Goal: Task Accomplishment & Management: Manage account settings

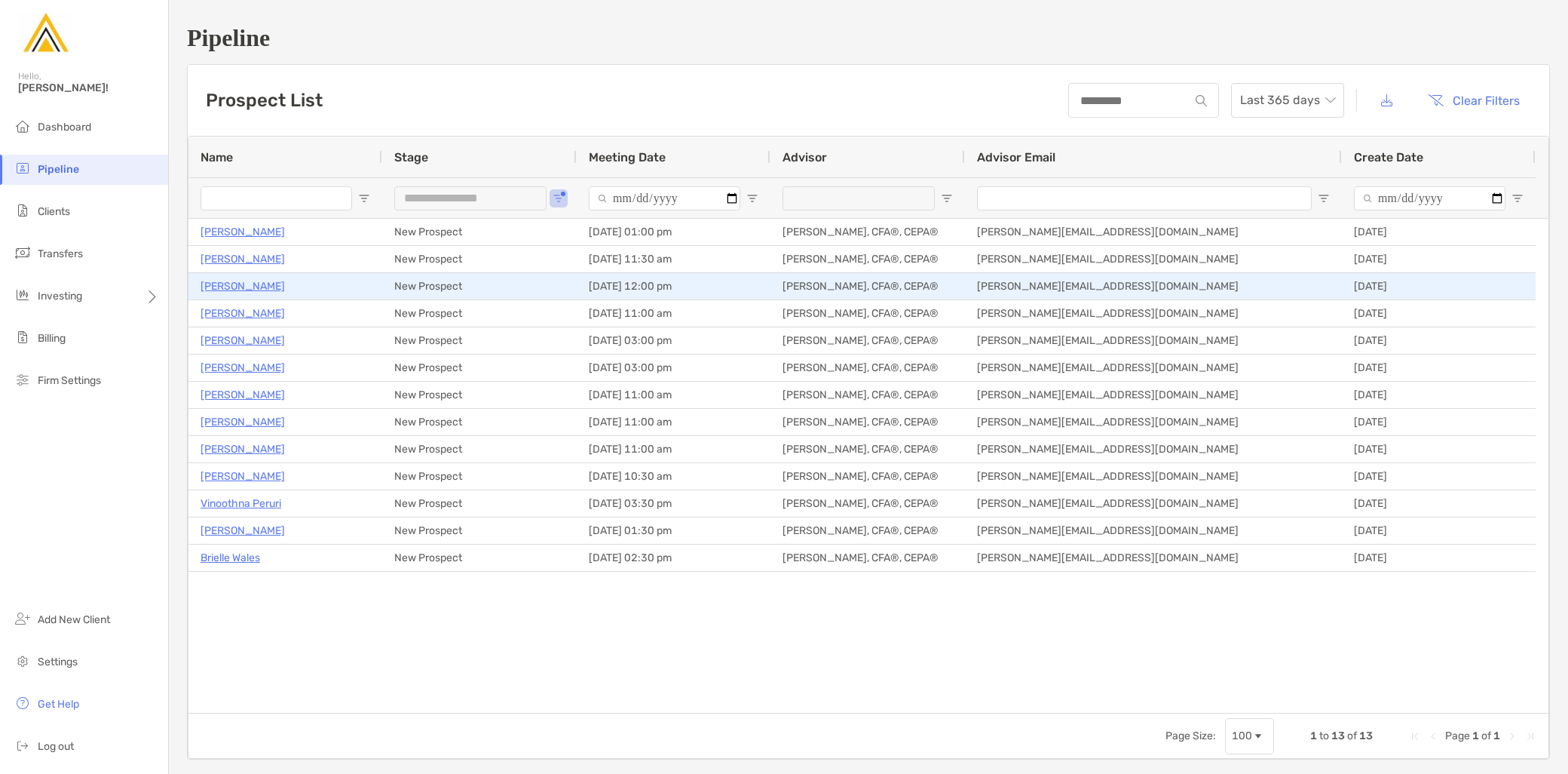
click at [254, 288] on p "Stephanie Meyer" at bounding box center [243, 286] width 85 height 19
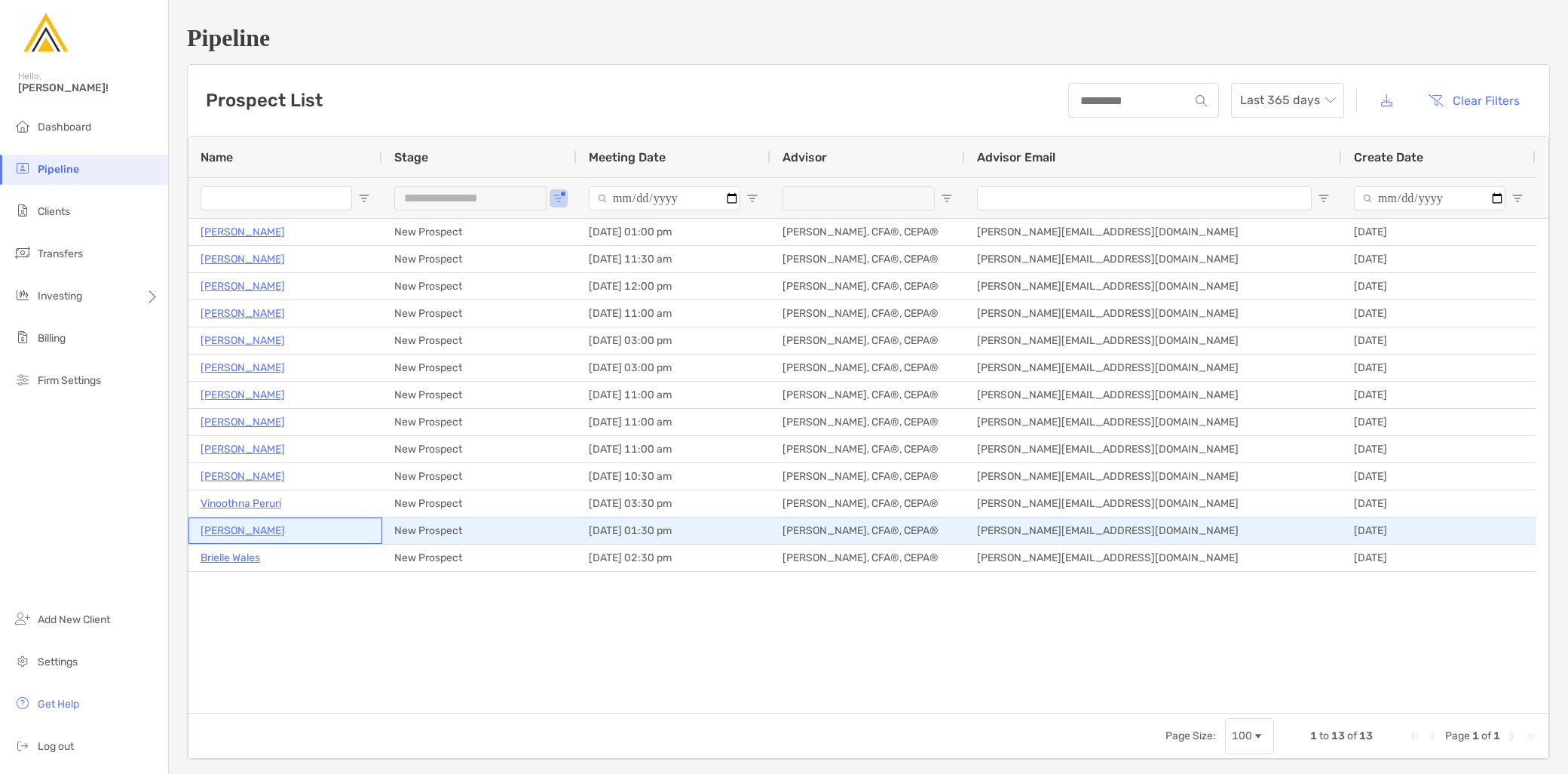
click at [257, 528] on p "Stephanie Siek" at bounding box center [243, 530] width 85 height 19
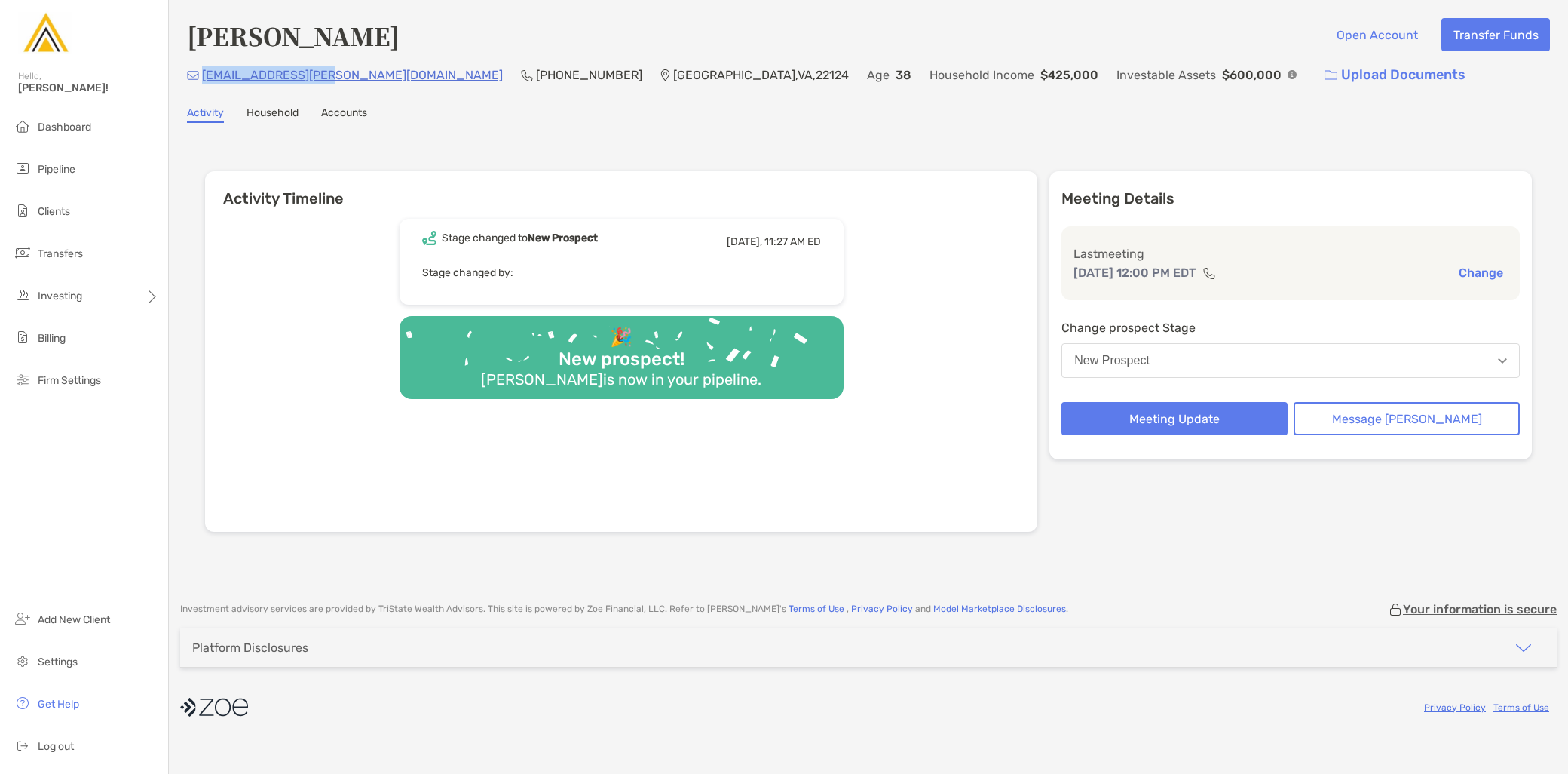
drag, startPoint x: 334, startPoint y: 69, endPoint x: 198, endPoint y: 82, distance: 136.6
click at [198, 82] on div "smk.meyer@gmail.com (509) 546-1987 Vienna , VA , 22124 Age 38 Household Income …" at bounding box center [868, 75] width 1363 height 32
copy p "smk.meyer@gmail.com"
click at [1284, 359] on button "New Prospect" at bounding box center [1290, 360] width 458 height 35
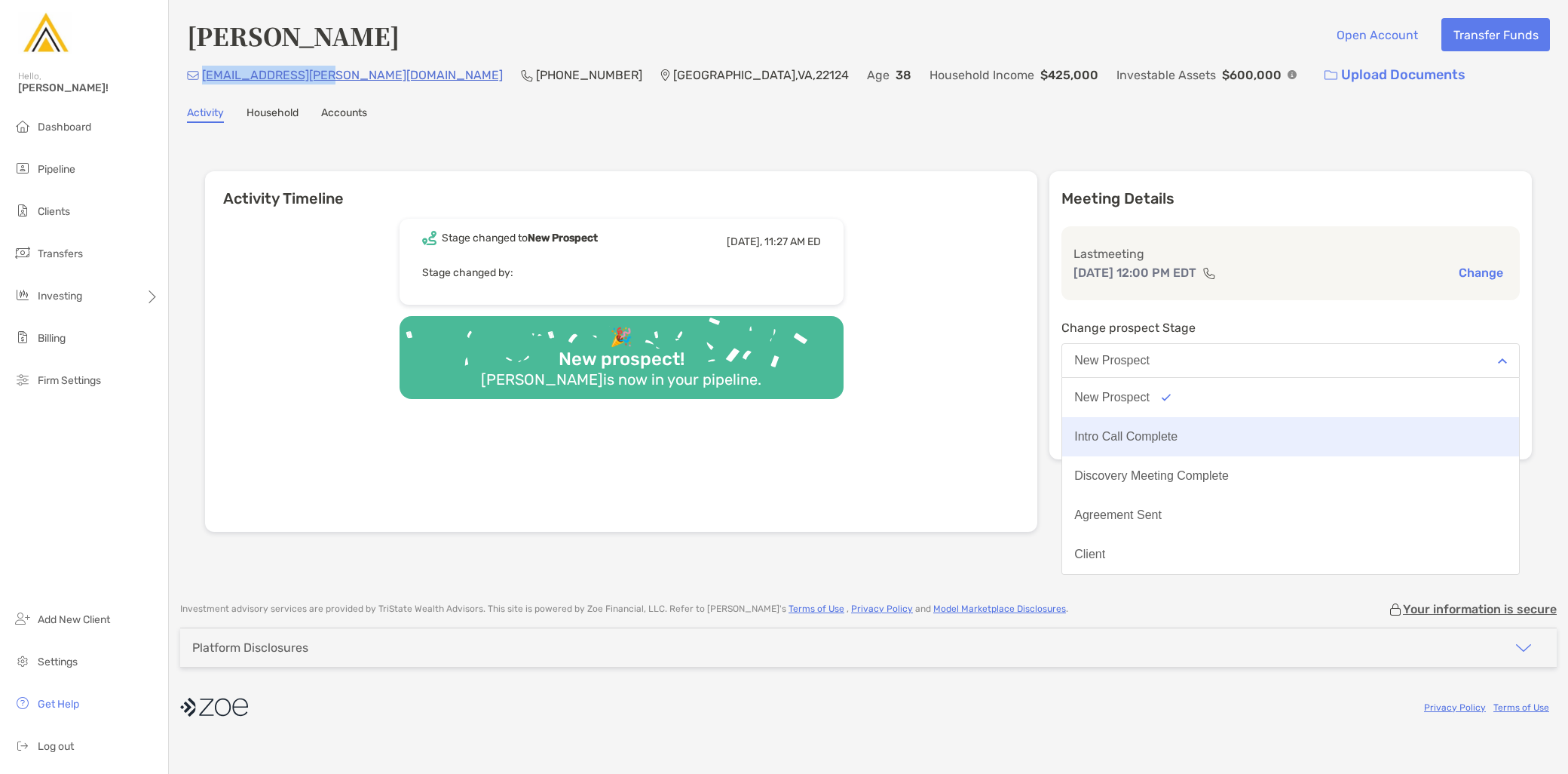
click at [1267, 429] on button "Intro Call Complete" at bounding box center [1290, 436] width 457 height 39
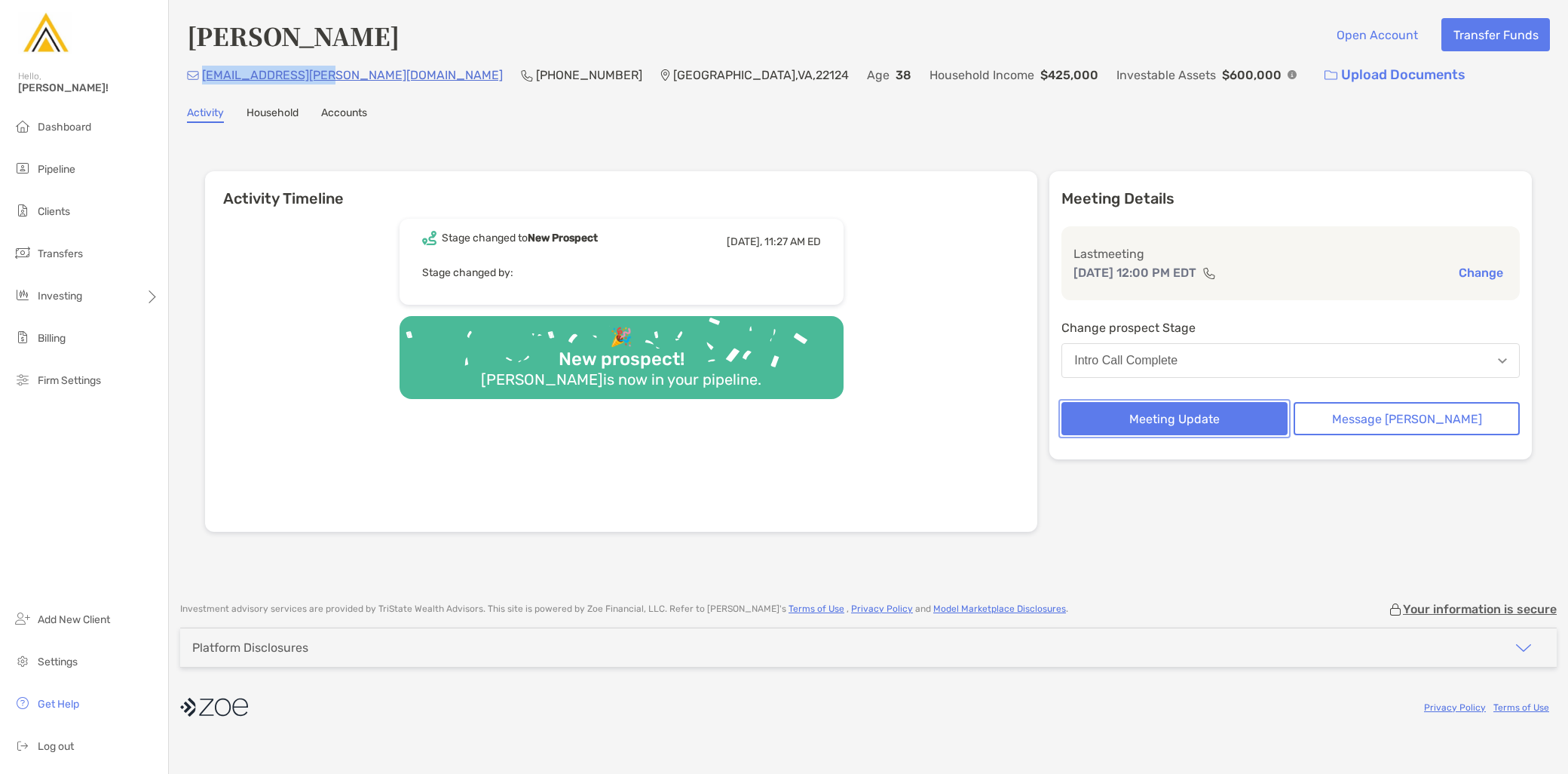
click at [1215, 418] on button "Meeting Update" at bounding box center [1175, 419] width 226 height 33
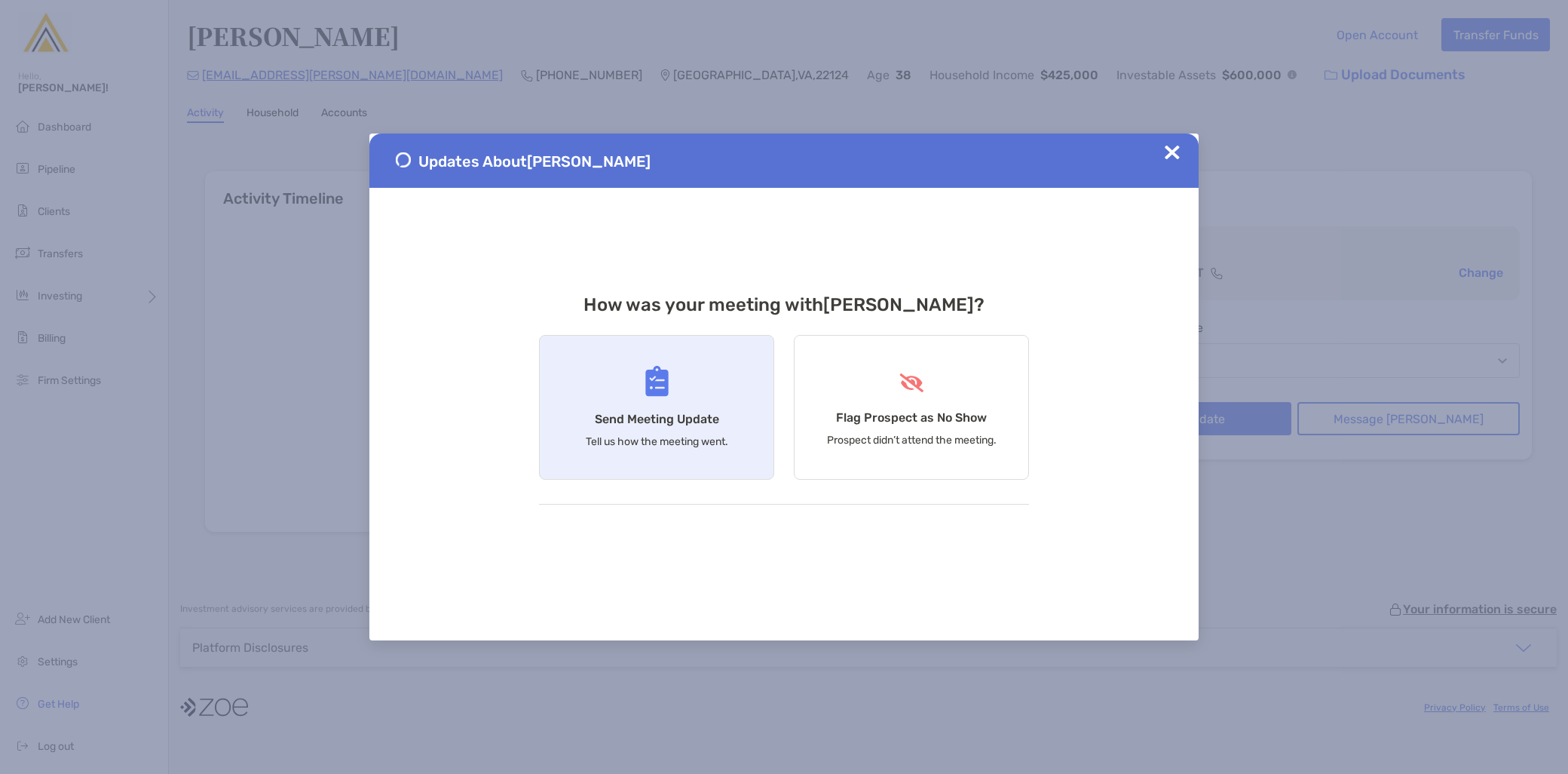
click at [642, 448] on div "Send Meeting Update Tell us how the meeting went." at bounding box center [656, 407] width 235 height 145
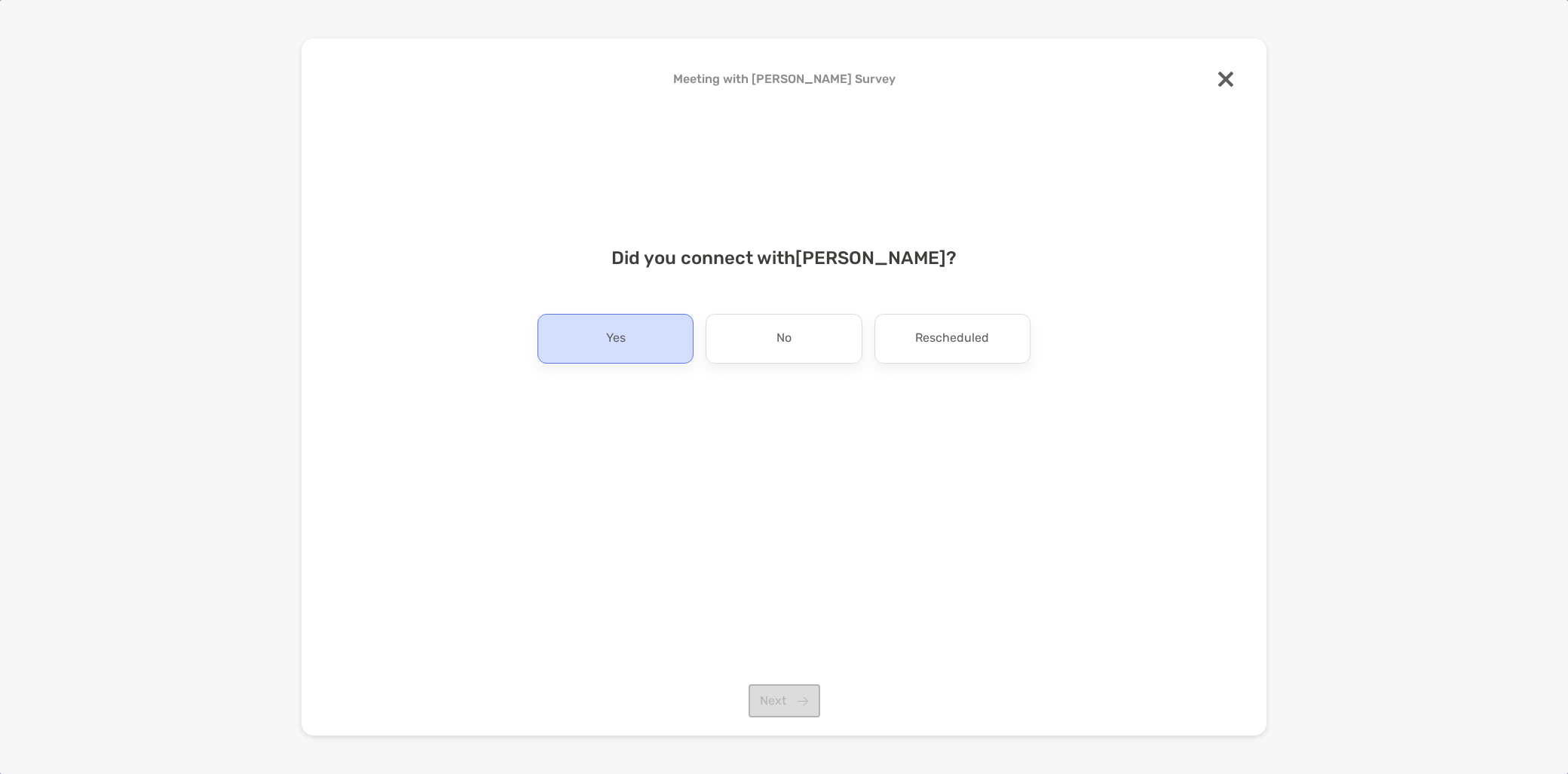
click at [609, 330] on p "Yes" at bounding box center [616, 339] width 20 height 24
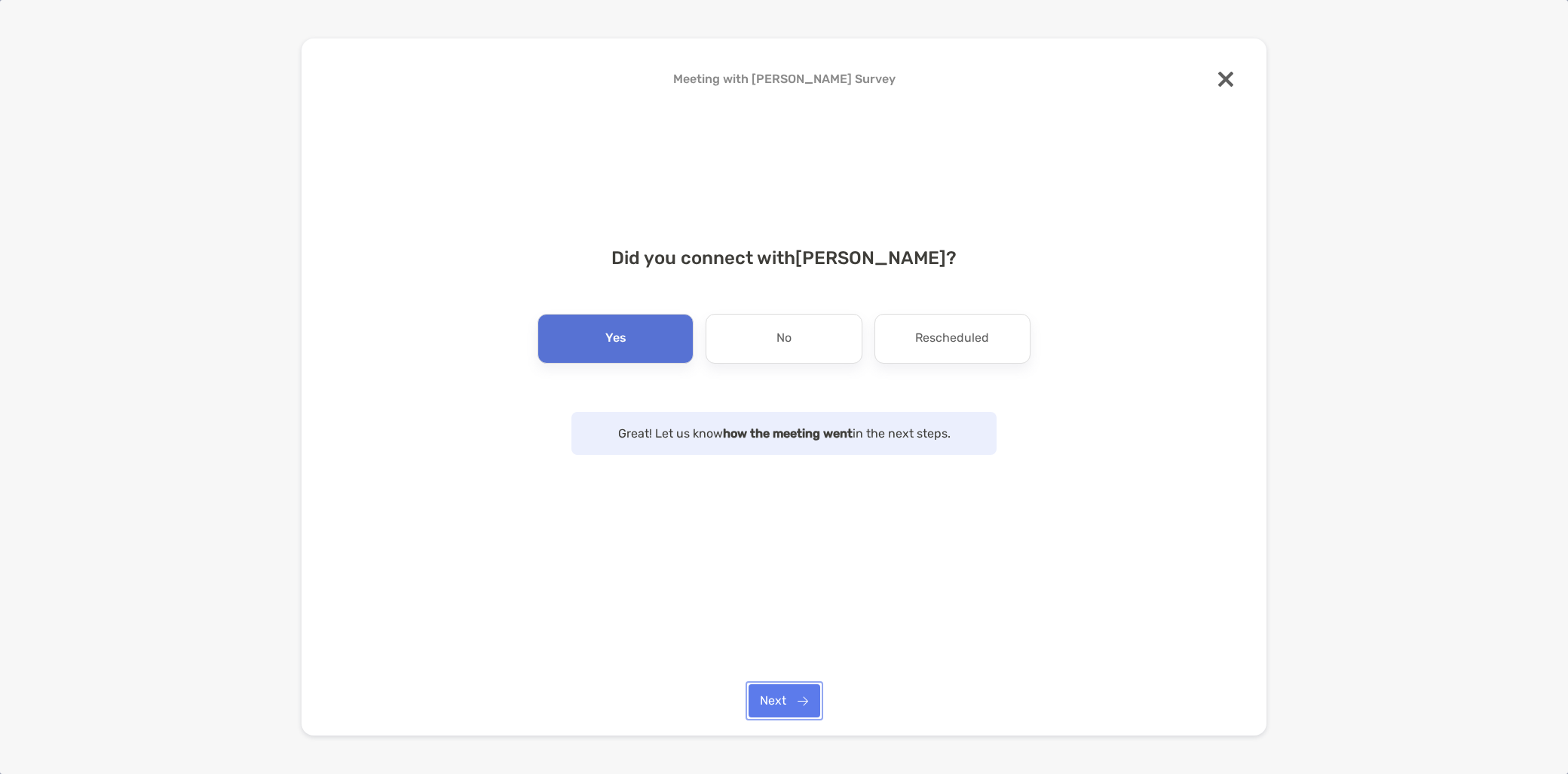
click at [786, 711] on button "Next" at bounding box center [784, 701] width 72 height 33
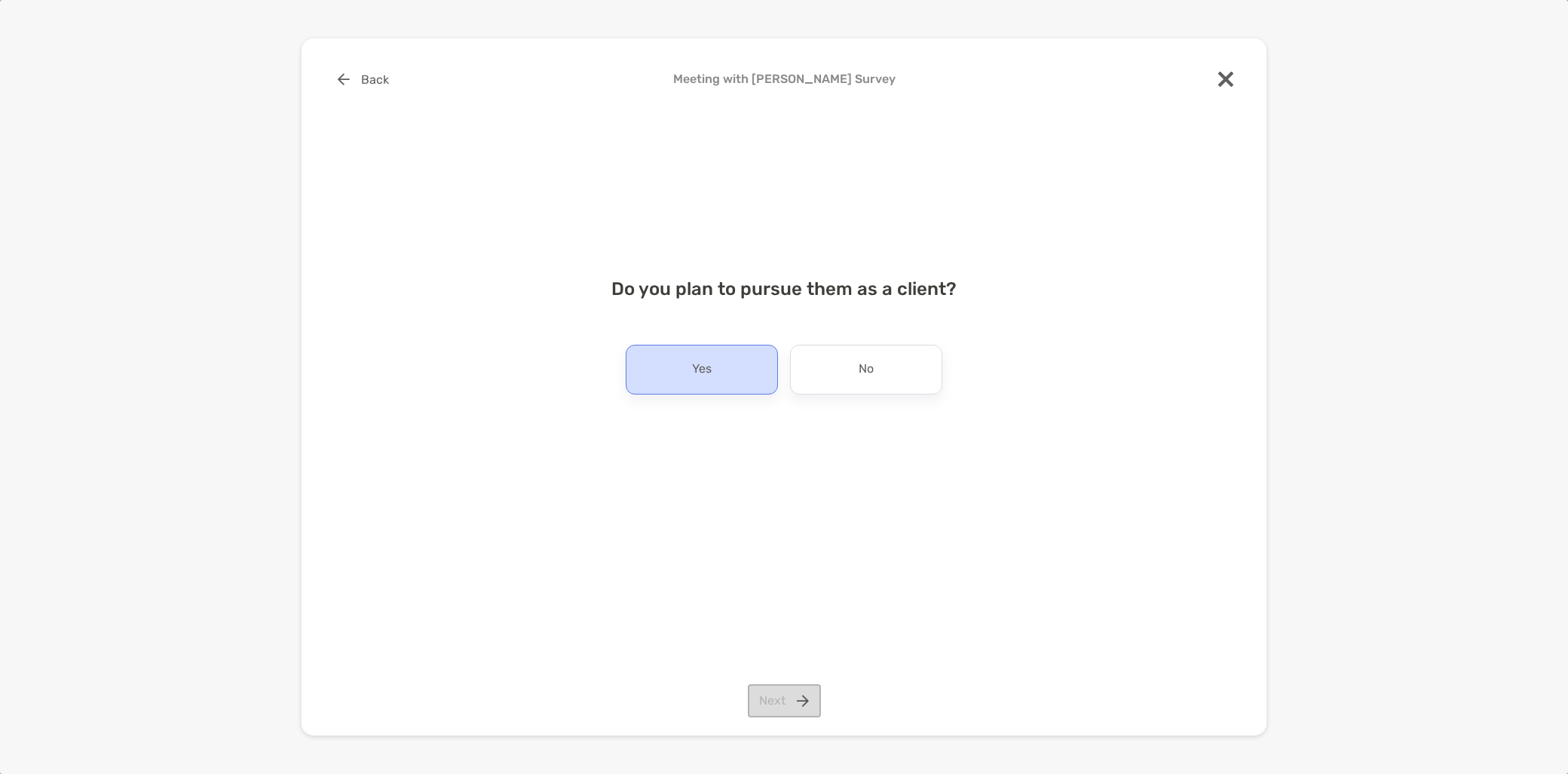
click at [697, 375] on p "Yes" at bounding box center [702, 370] width 20 height 24
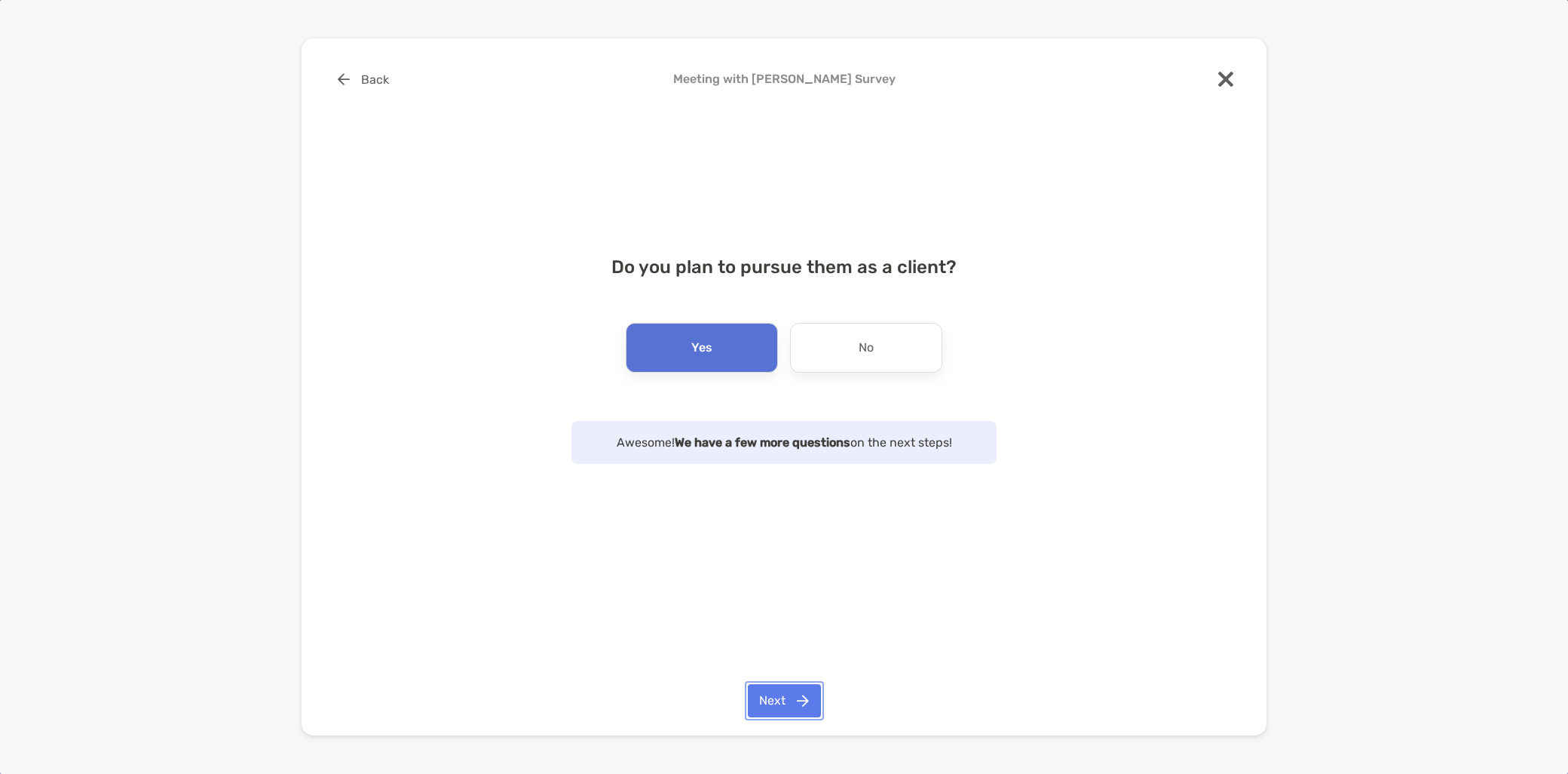
click at [797, 698] on button "Next" at bounding box center [784, 701] width 73 height 33
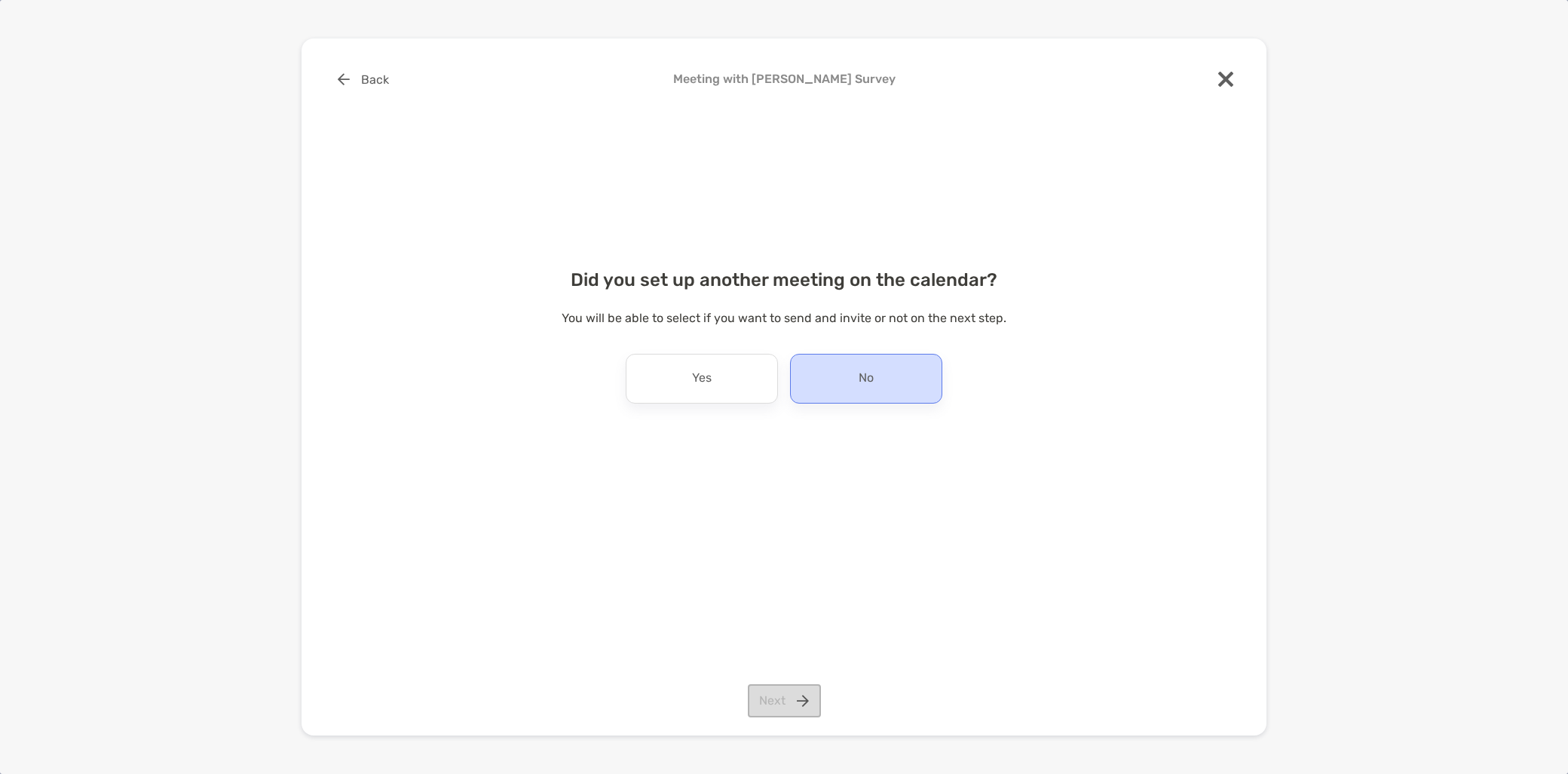
click at [838, 387] on div "No" at bounding box center [866, 379] width 152 height 50
click at [783, 697] on button "Next" at bounding box center [784, 701] width 73 height 33
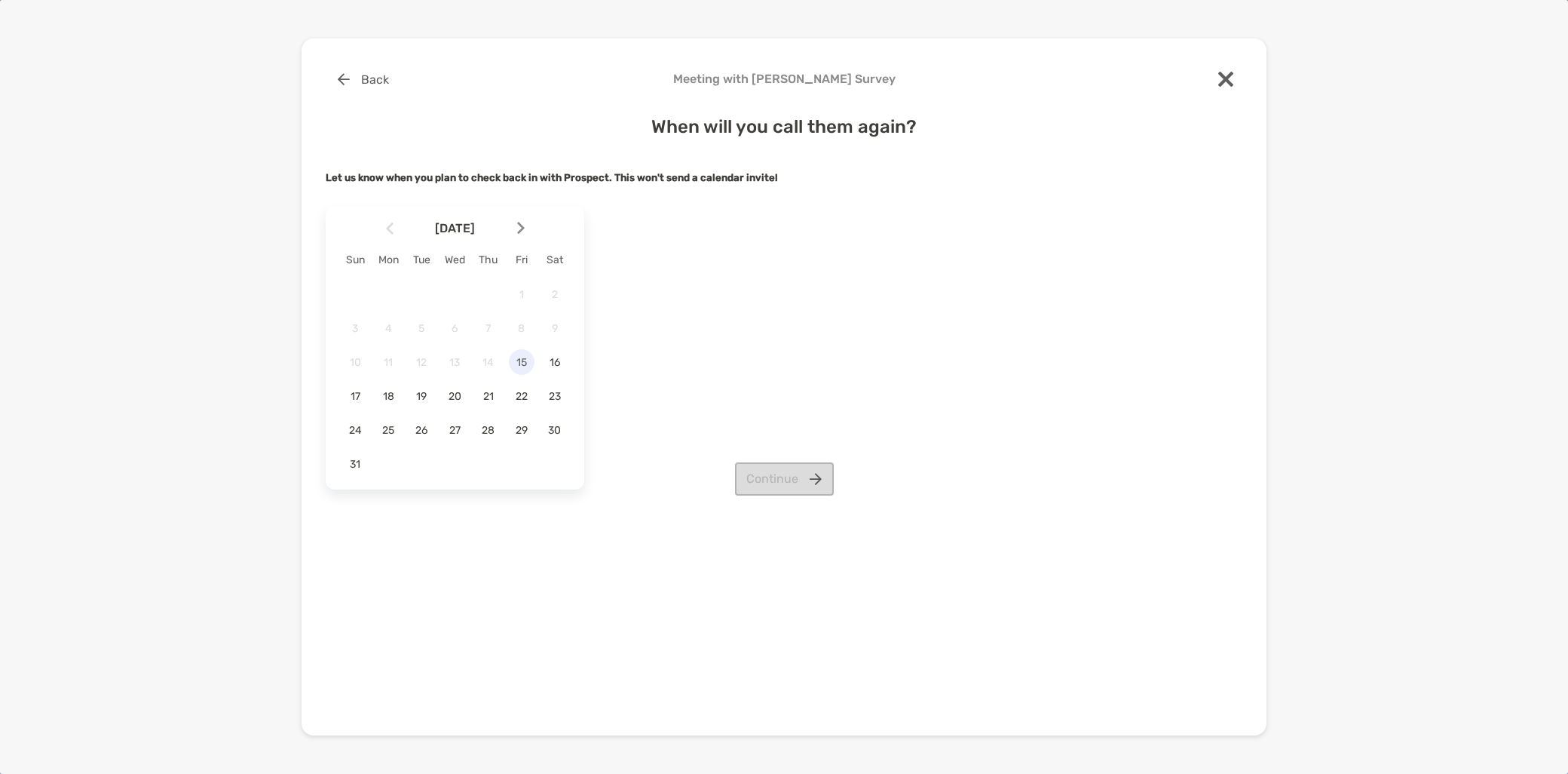
click at [522, 364] on span "15" at bounding box center [522, 362] width 26 height 12
click at [809, 476] on button "Continue" at bounding box center [784, 479] width 99 height 33
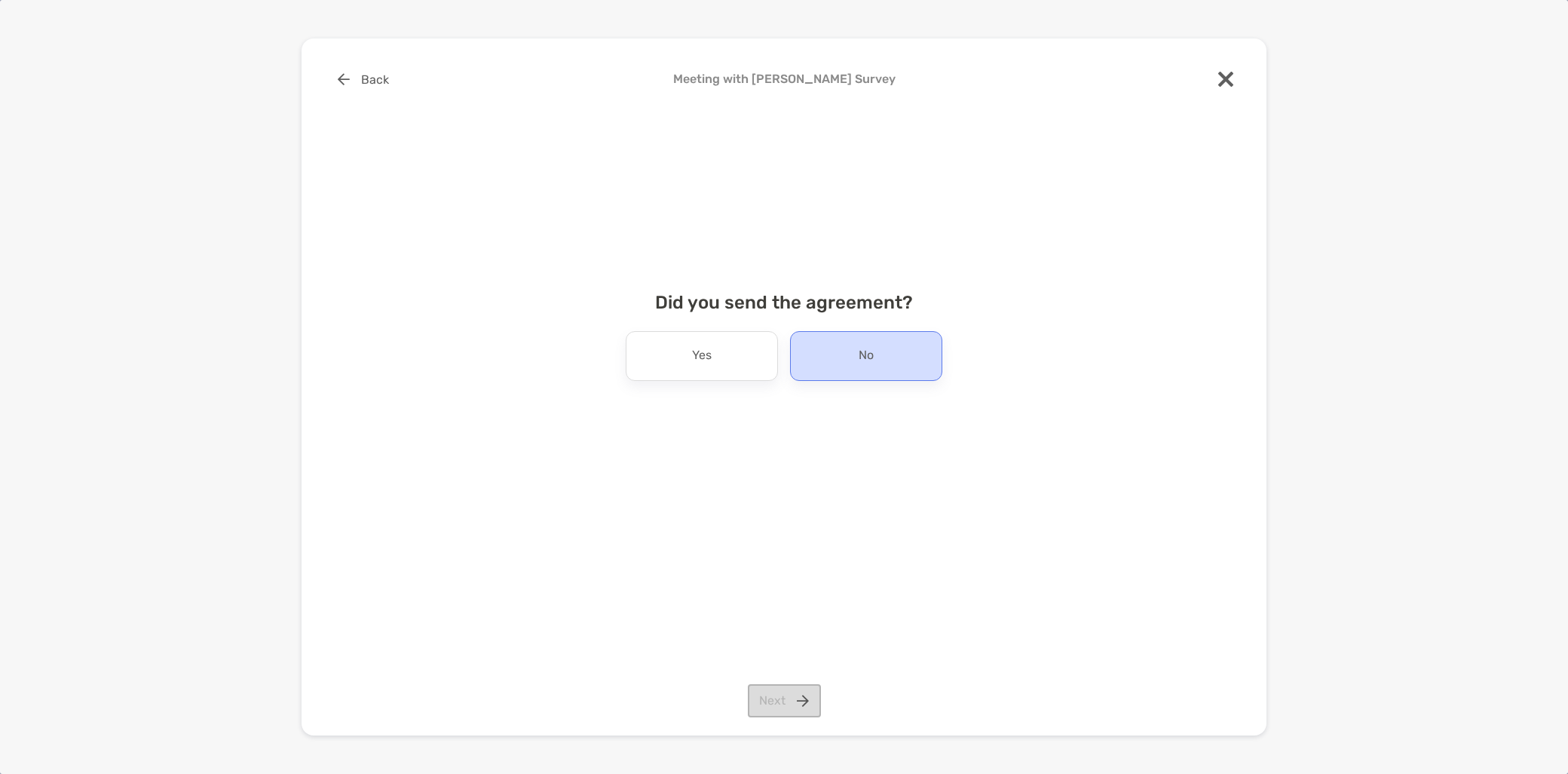
click at [854, 359] on div "No" at bounding box center [866, 356] width 152 height 50
click at [809, 697] on button "Next" at bounding box center [784, 701] width 73 height 33
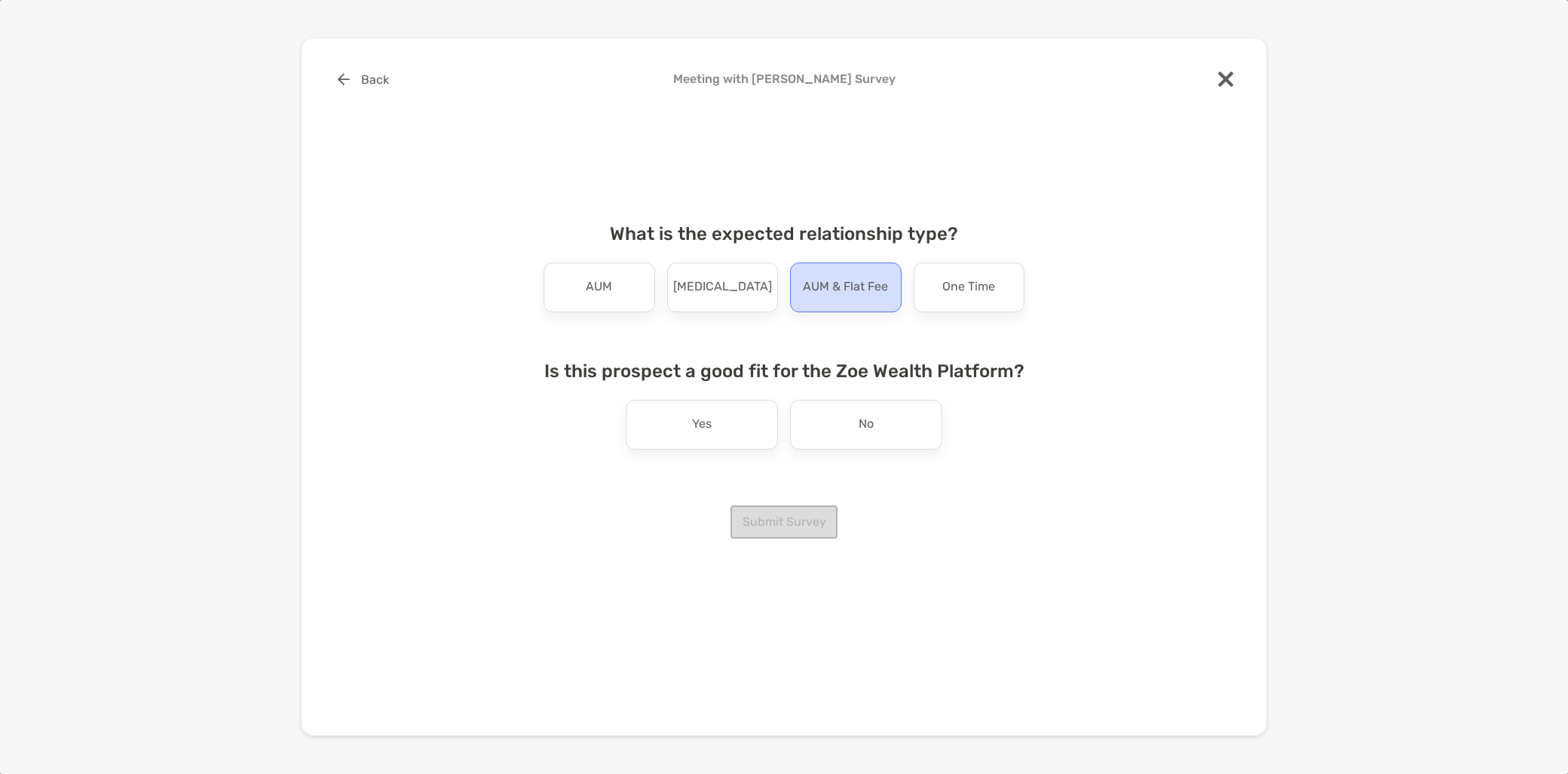
click at [869, 297] on p "AUM & Flat Fee" at bounding box center [845, 287] width 85 height 24
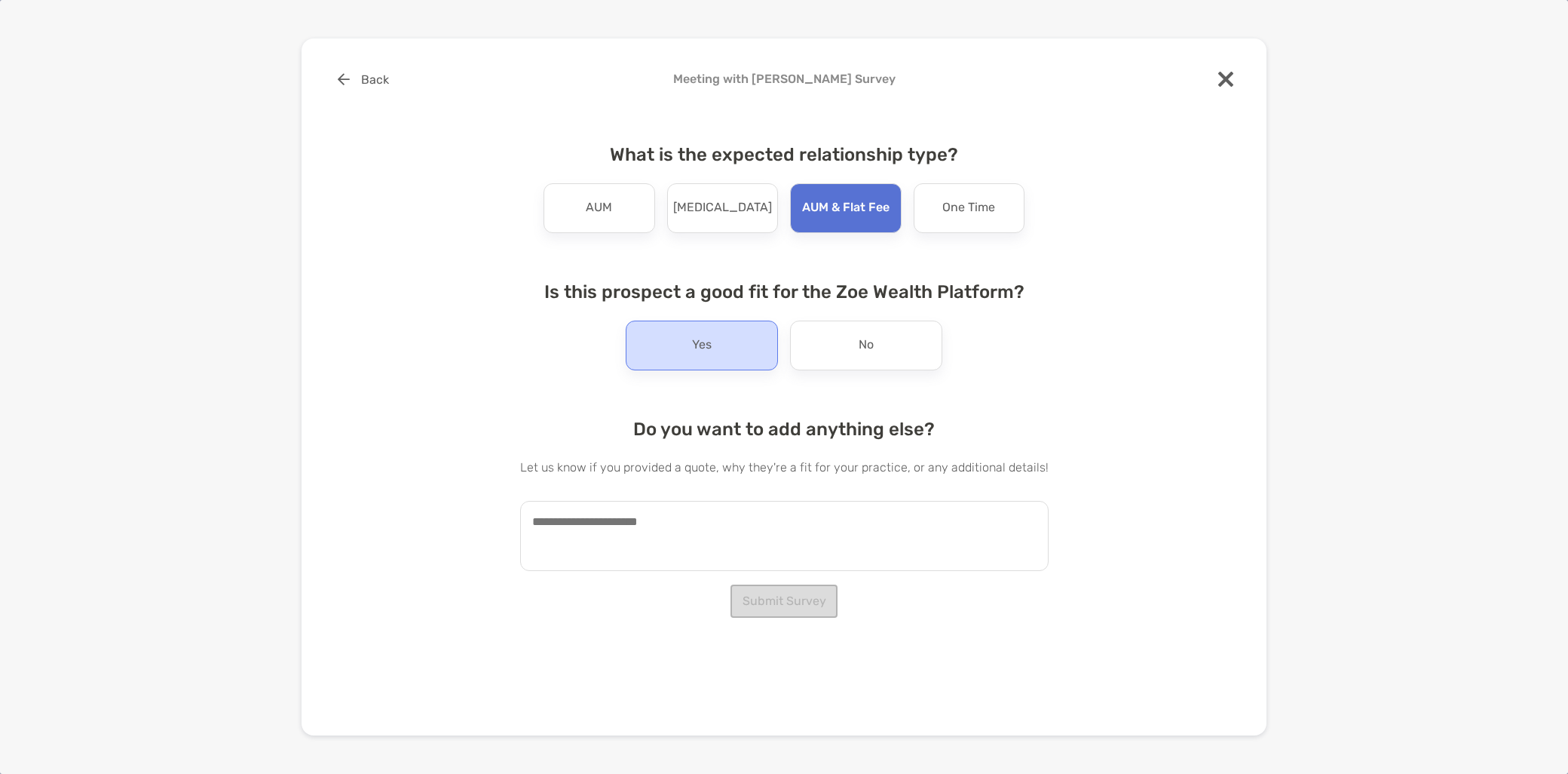
click at [684, 347] on div "Yes" at bounding box center [701, 345] width 152 height 50
click at [622, 538] on textarea at bounding box center [784, 536] width 528 height 70
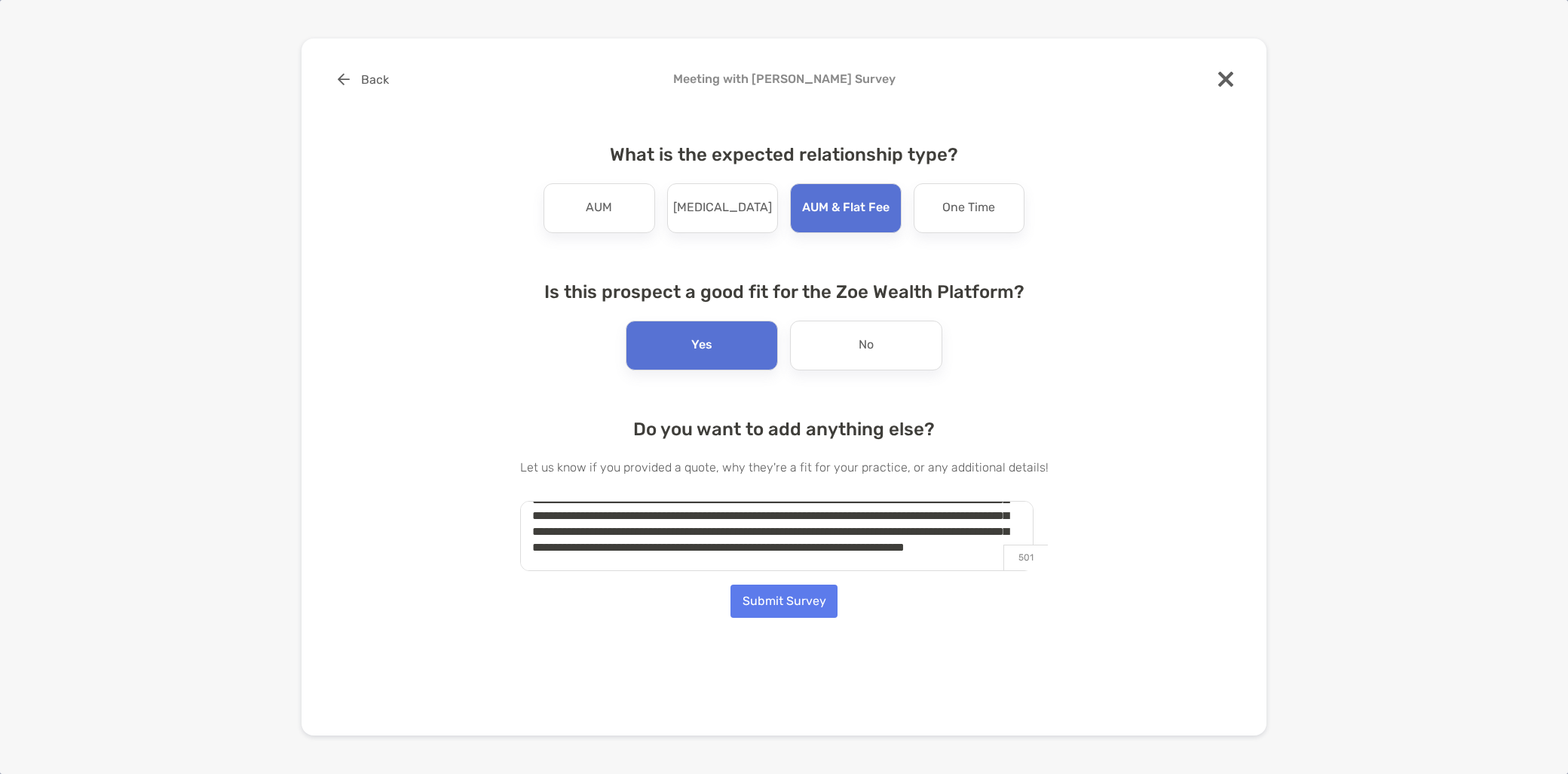
scroll to position [53, 0]
type textarea "**********"
click at [780, 593] on button "Submit Survey" at bounding box center [784, 602] width 107 height 33
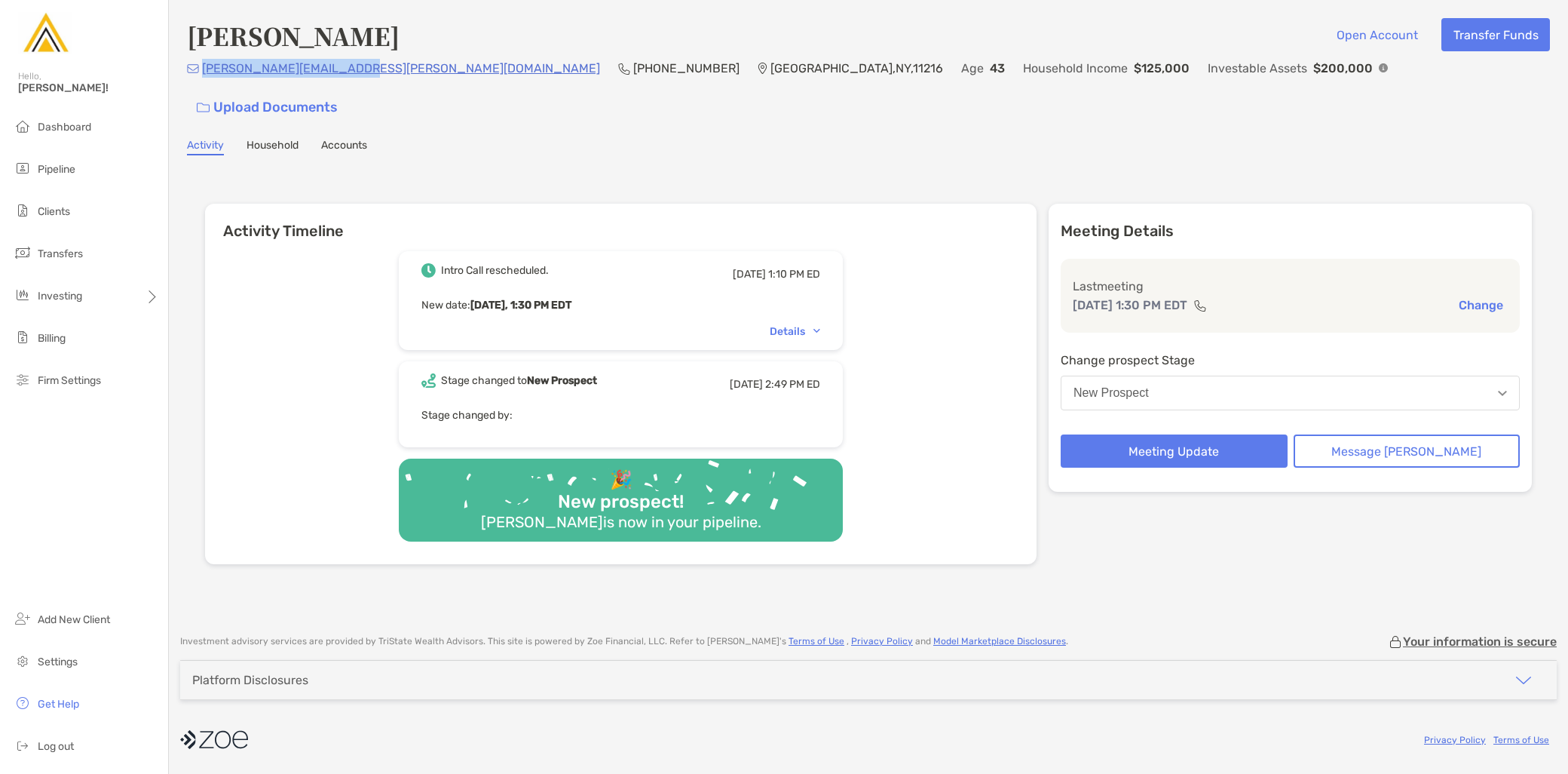
drag, startPoint x: 351, startPoint y: 68, endPoint x: 200, endPoint y: 72, distance: 151.1
click at [200, 72] on div "[PERSON_NAME][EMAIL_ADDRESS][PERSON_NAME][DOMAIN_NAME] [PHONE_NUMBER] [GEOGRAPH…" at bounding box center [868, 92] width 1363 height 65
drag, startPoint x: 1180, startPoint y: 357, endPoint x: 1181, endPoint y: 371, distance: 14.0
click at [1149, 386] on div "New Prospect" at bounding box center [1111, 393] width 76 height 13
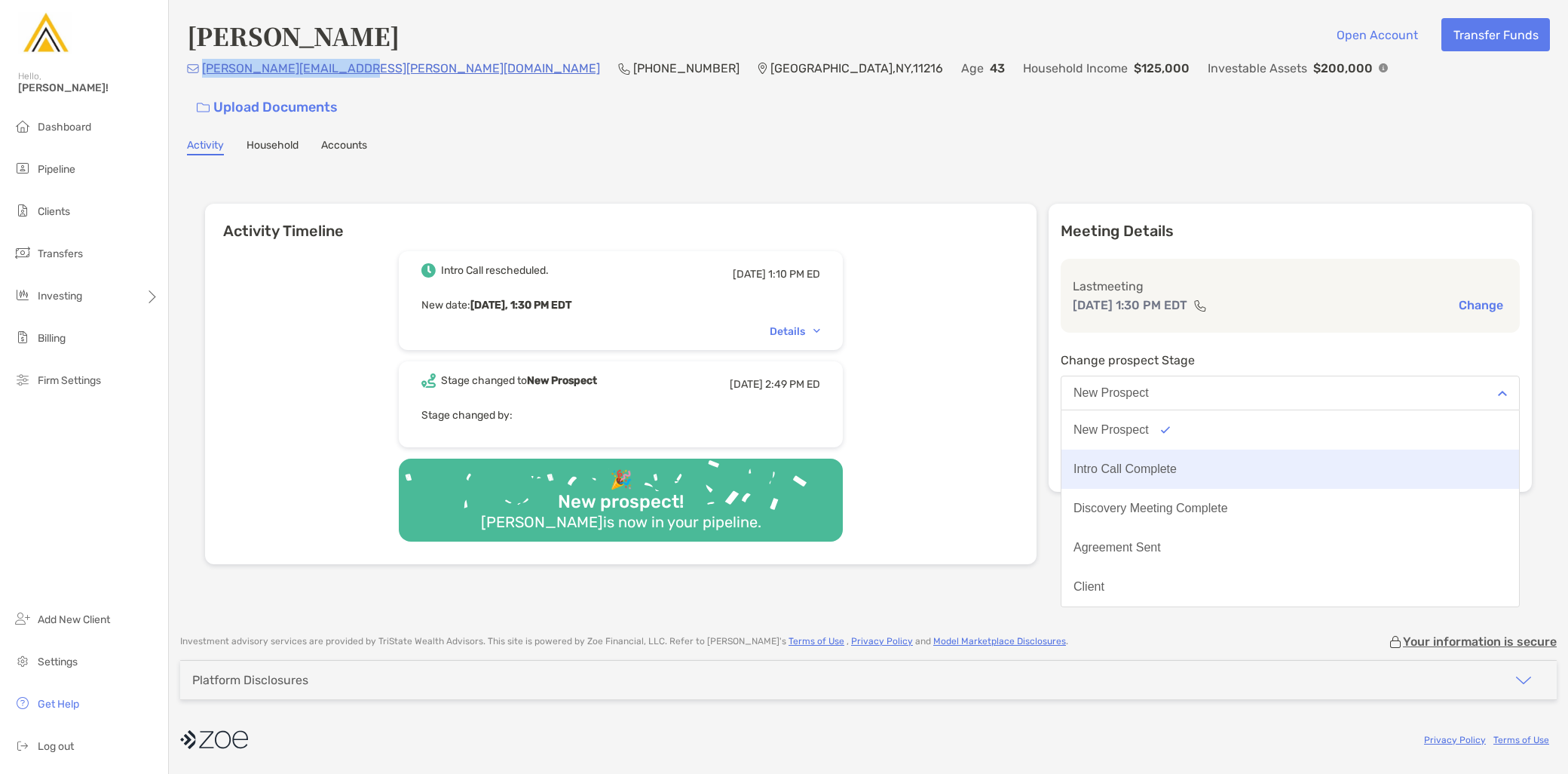
click at [1177, 463] on div "Intro Call Complete" at bounding box center [1125, 469] width 103 height 13
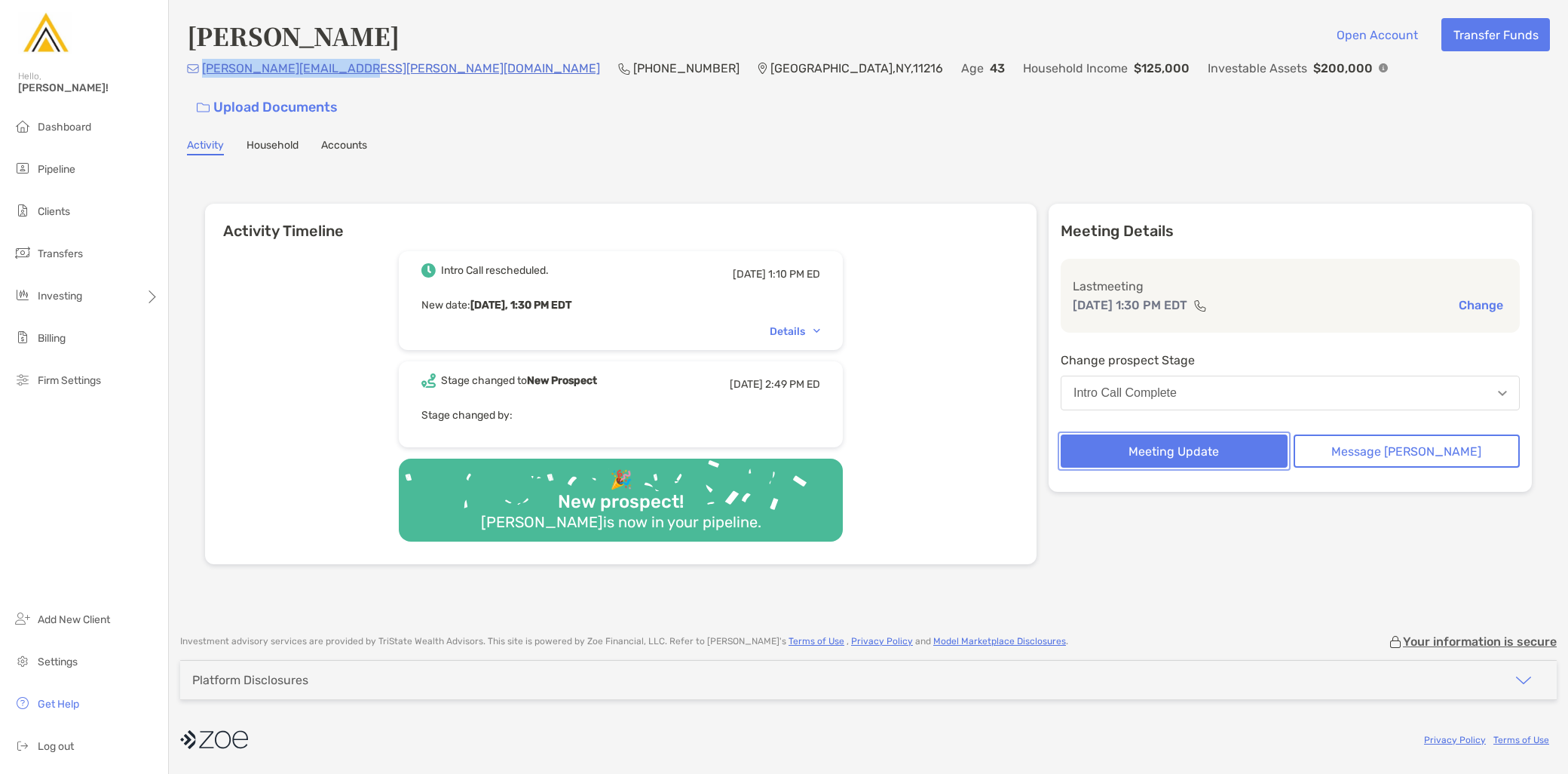
click at [1193, 434] on button "Meeting Update" at bounding box center [1174, 451] width 227 height 33
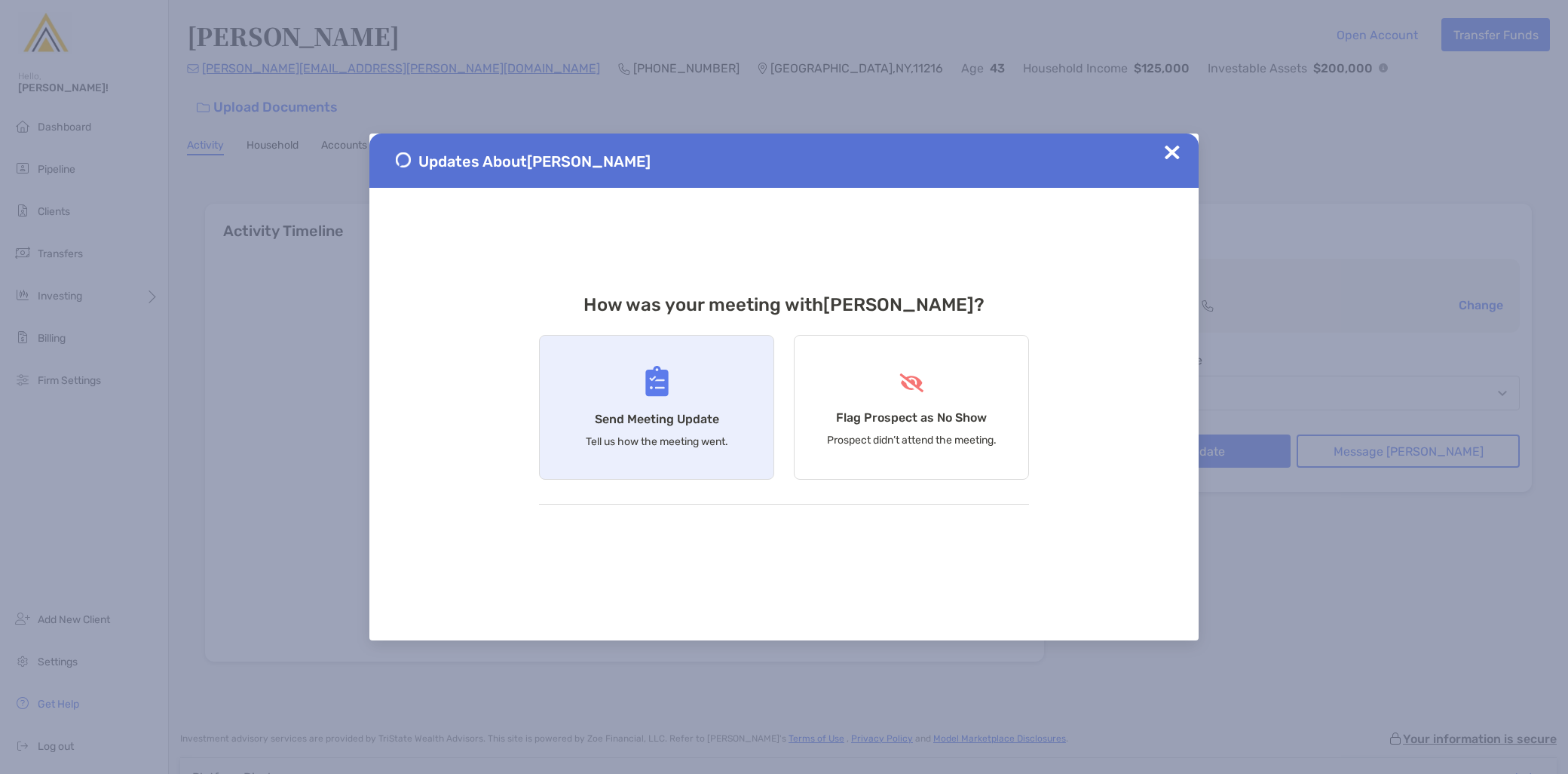
click at [641, 448] on p "Tell us how the meeting went." at bounding box center [656, 441] width 142 height 12
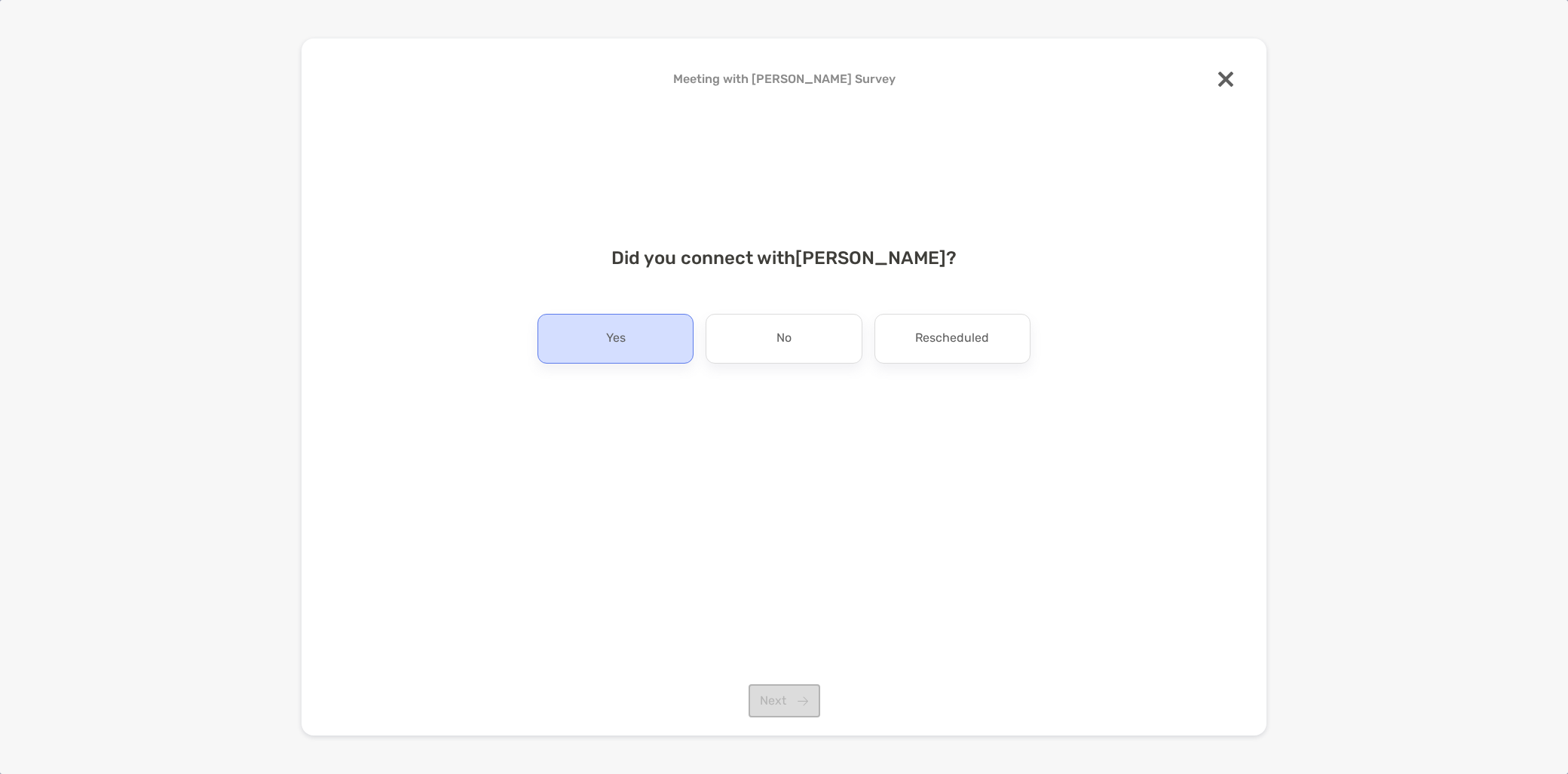
click at [576, 343] on div "Yes" at bounding box center [616, 339] width 156 height 50
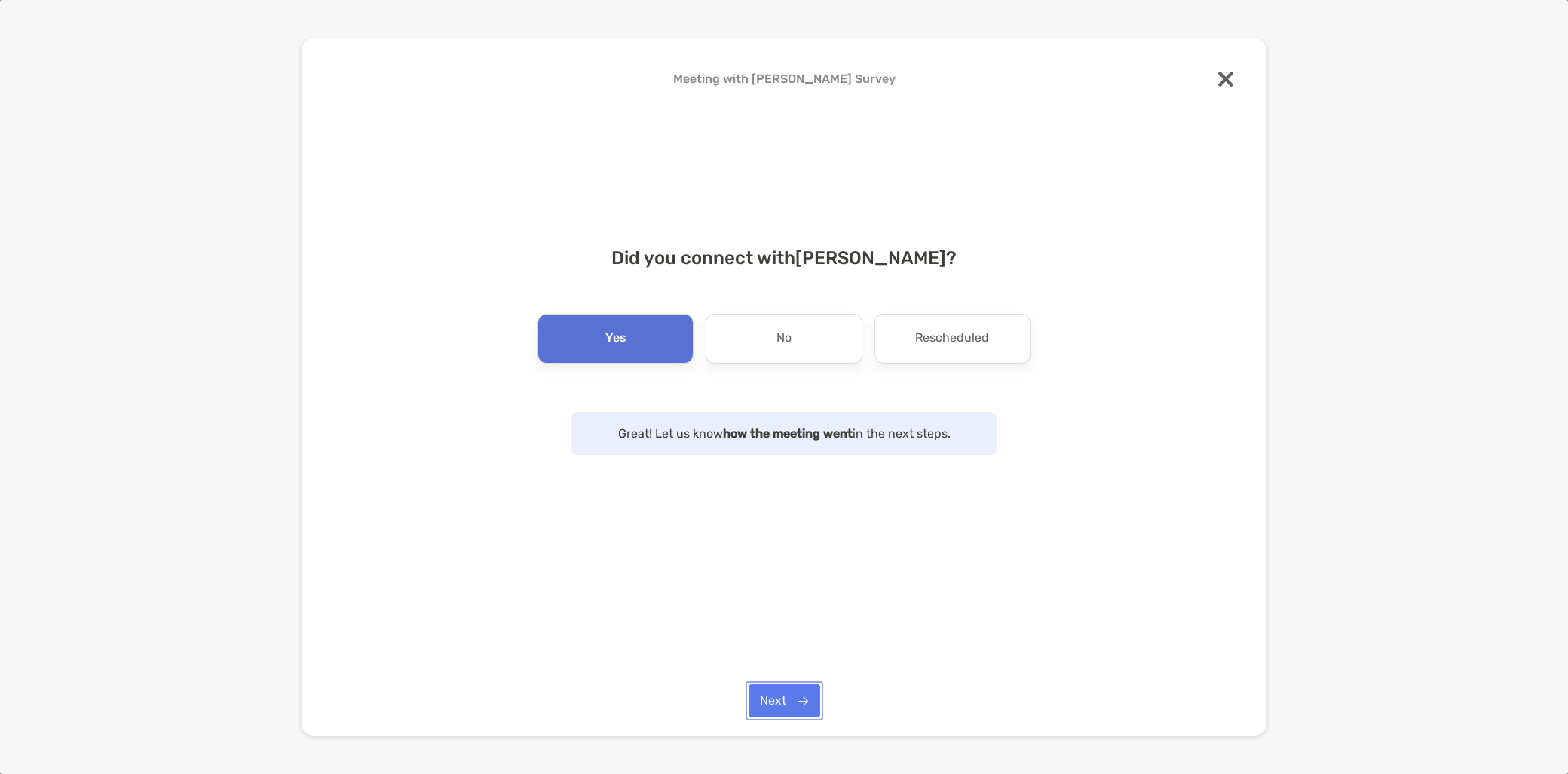
click at [793, 709] on button "Next" at bounding box center [784, 701] width 72 height 33
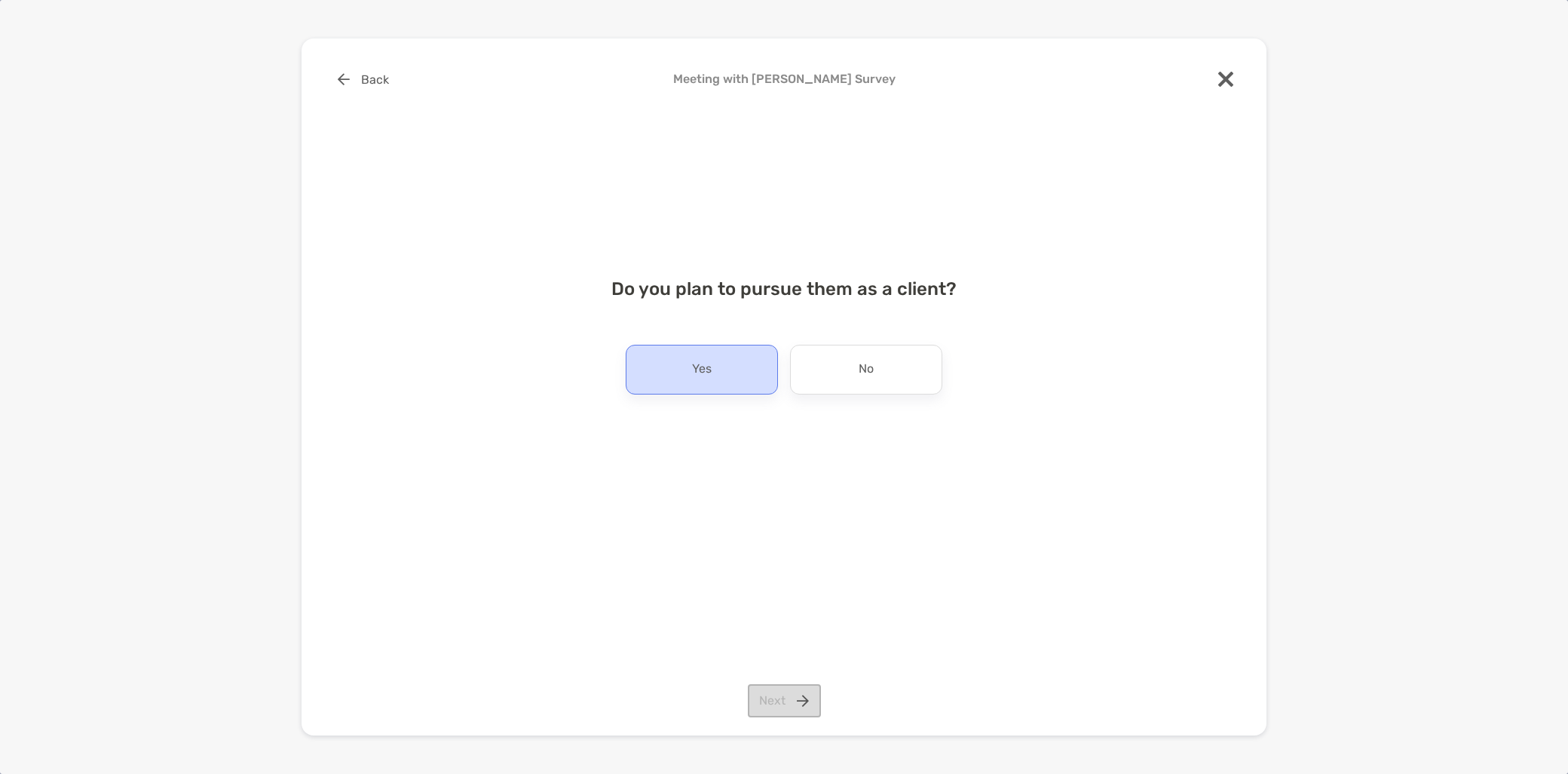
click at [697, 374] on p "Yes" at bounding box center [702, 370] width 20 height 24
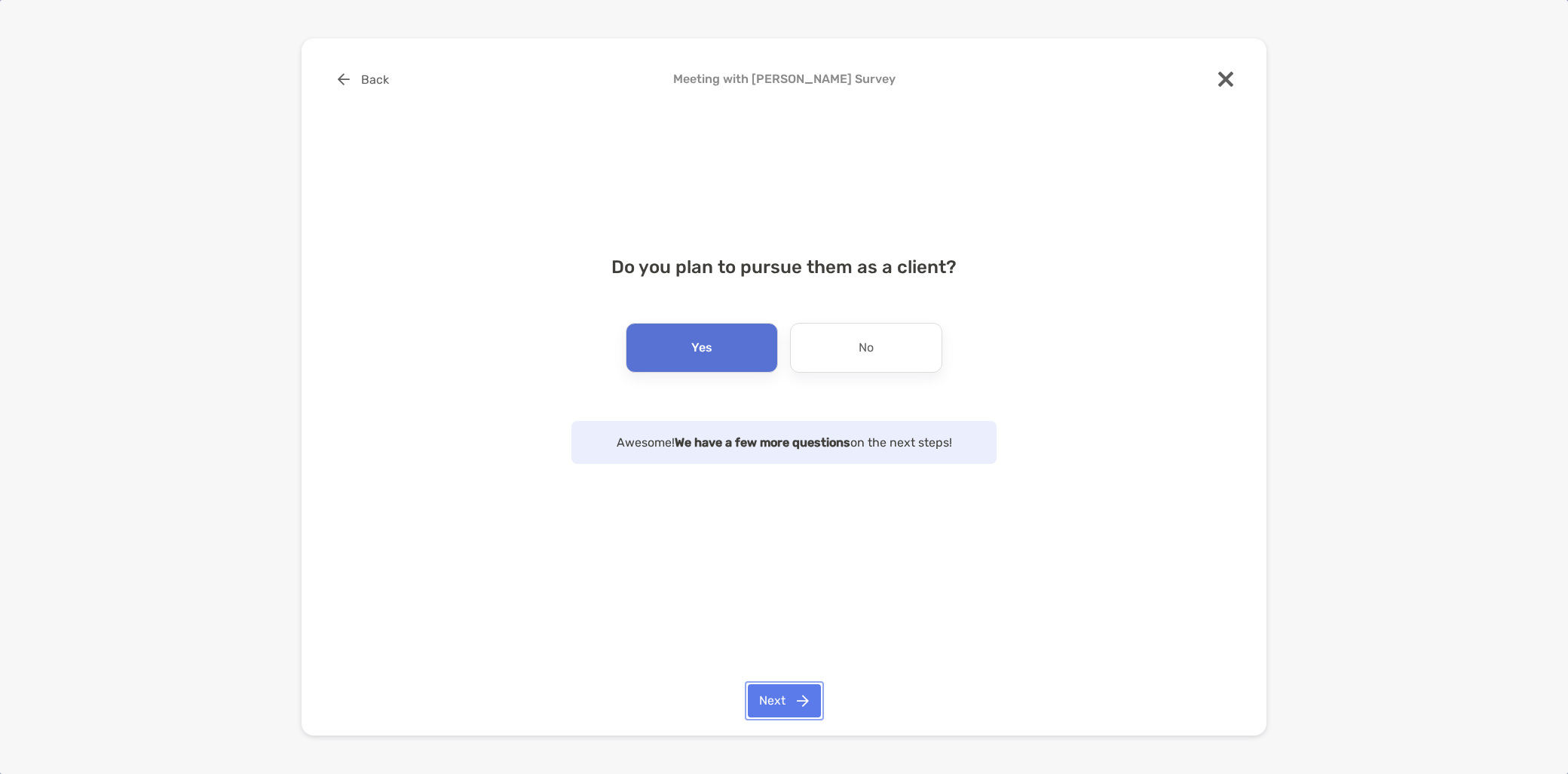
click at [783, 702] on button "Next" at bounding box center [784, 701] width 73 height 33
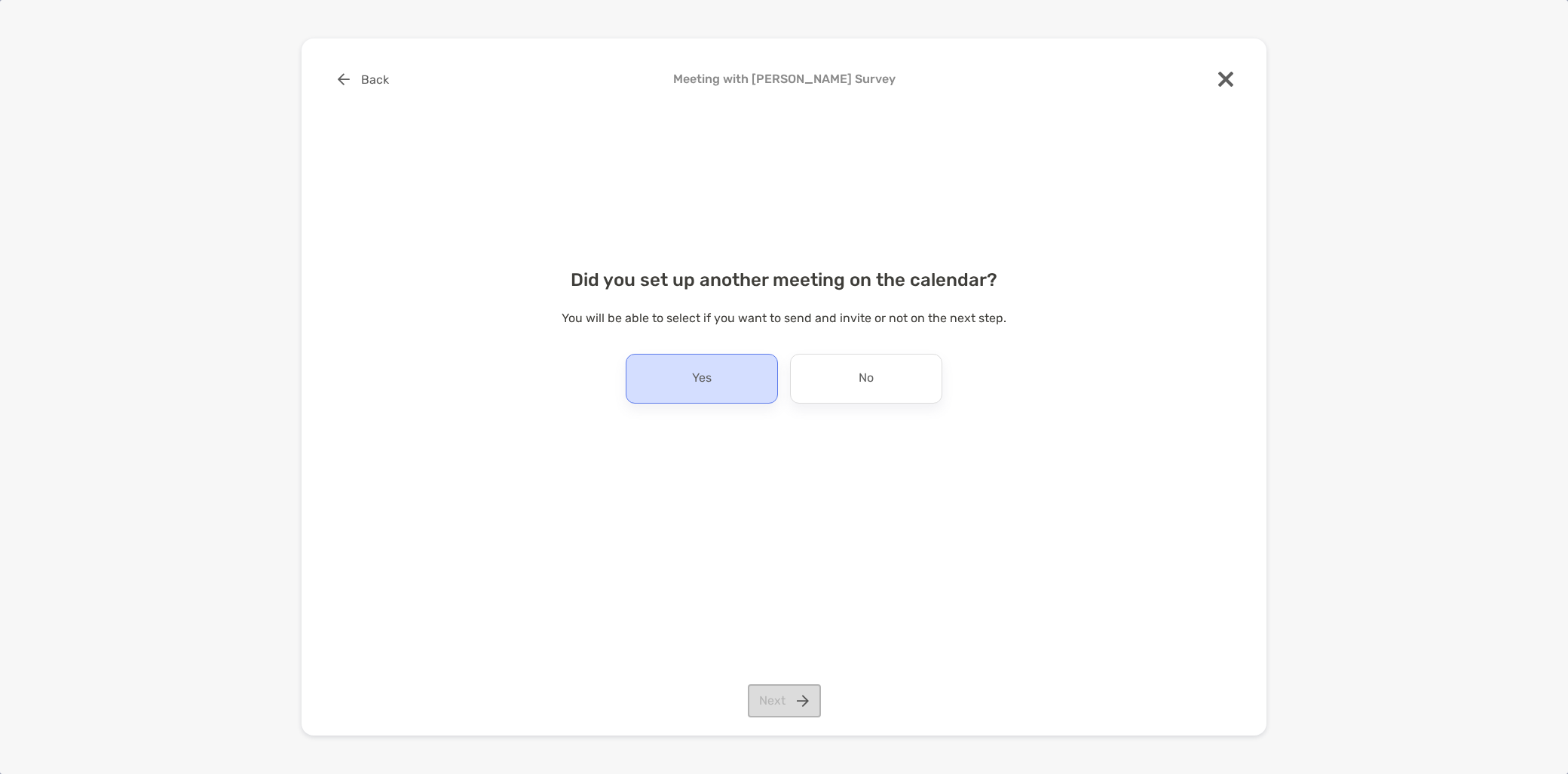
click at [727, 382] on div "Yes" at bounding box center [701, 379] width 152 height 50
click at [782, 702] on button "Next" at bounding box center [784, 701] width 73 height 33
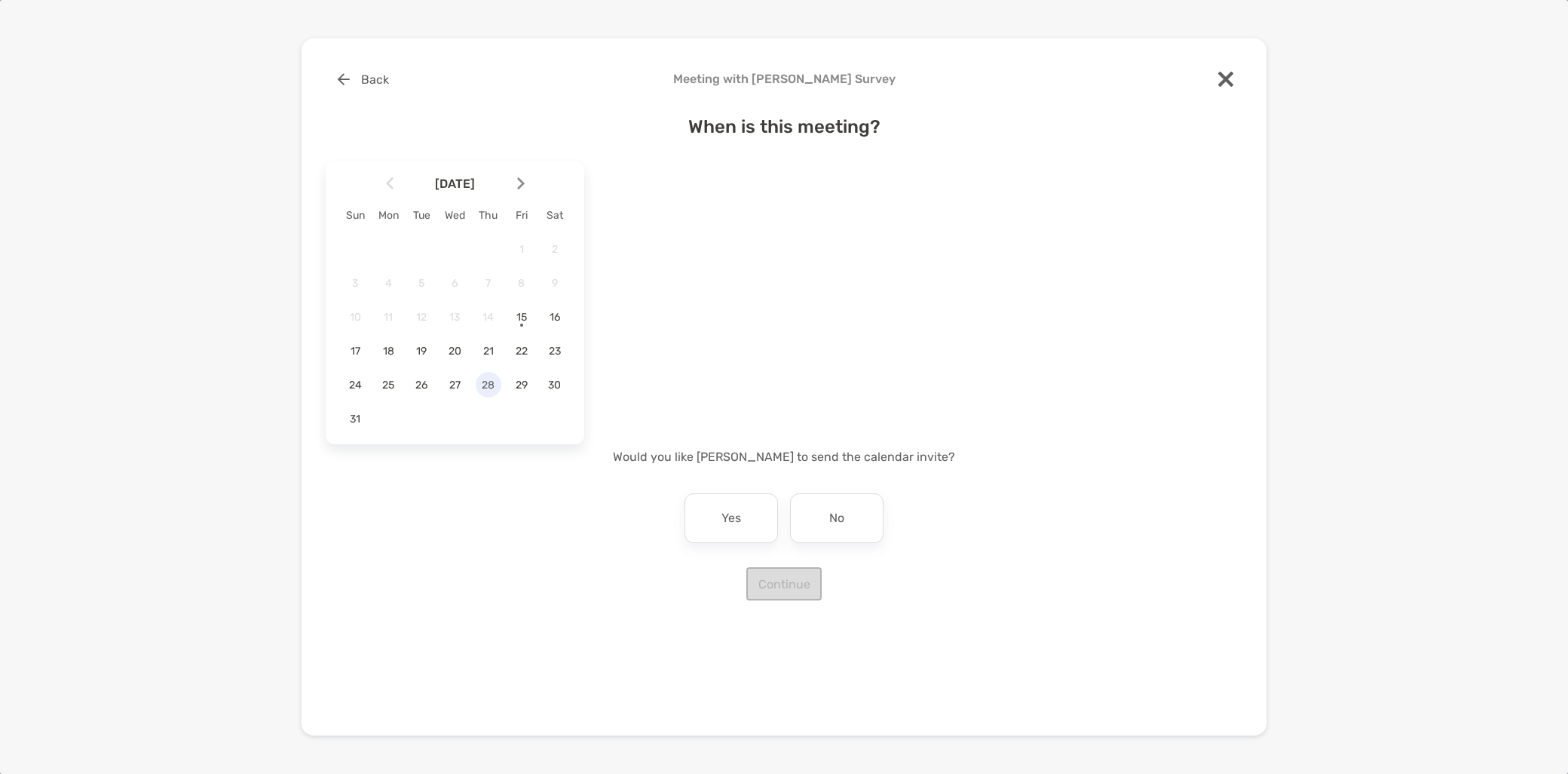
click at [481, 389] on span "28" at bounding box center [488, 385] width 26 height 12
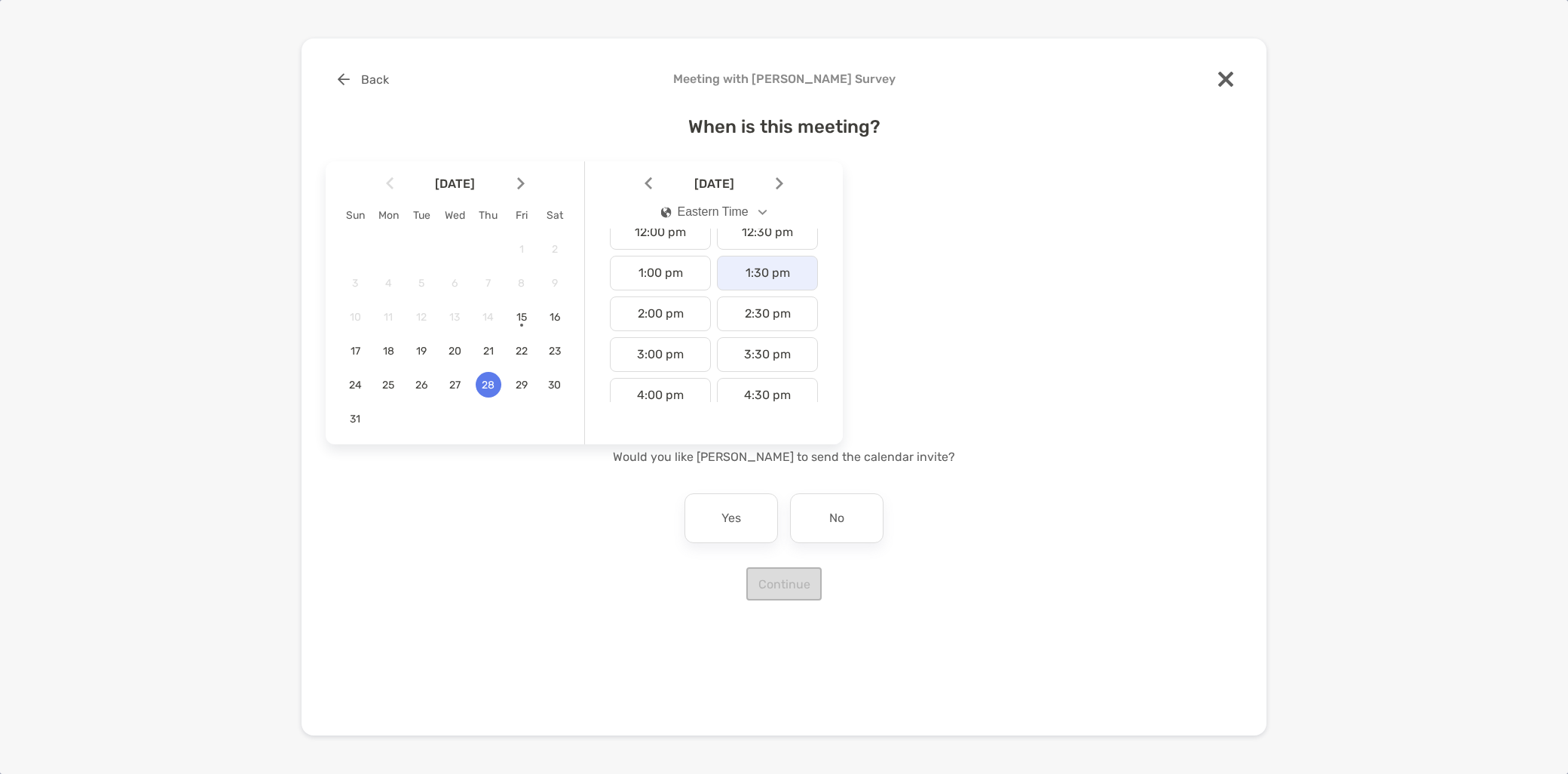
click at [743, 282] on div "1:30 pm" at bounding box center [767, 273] width 101 height 35
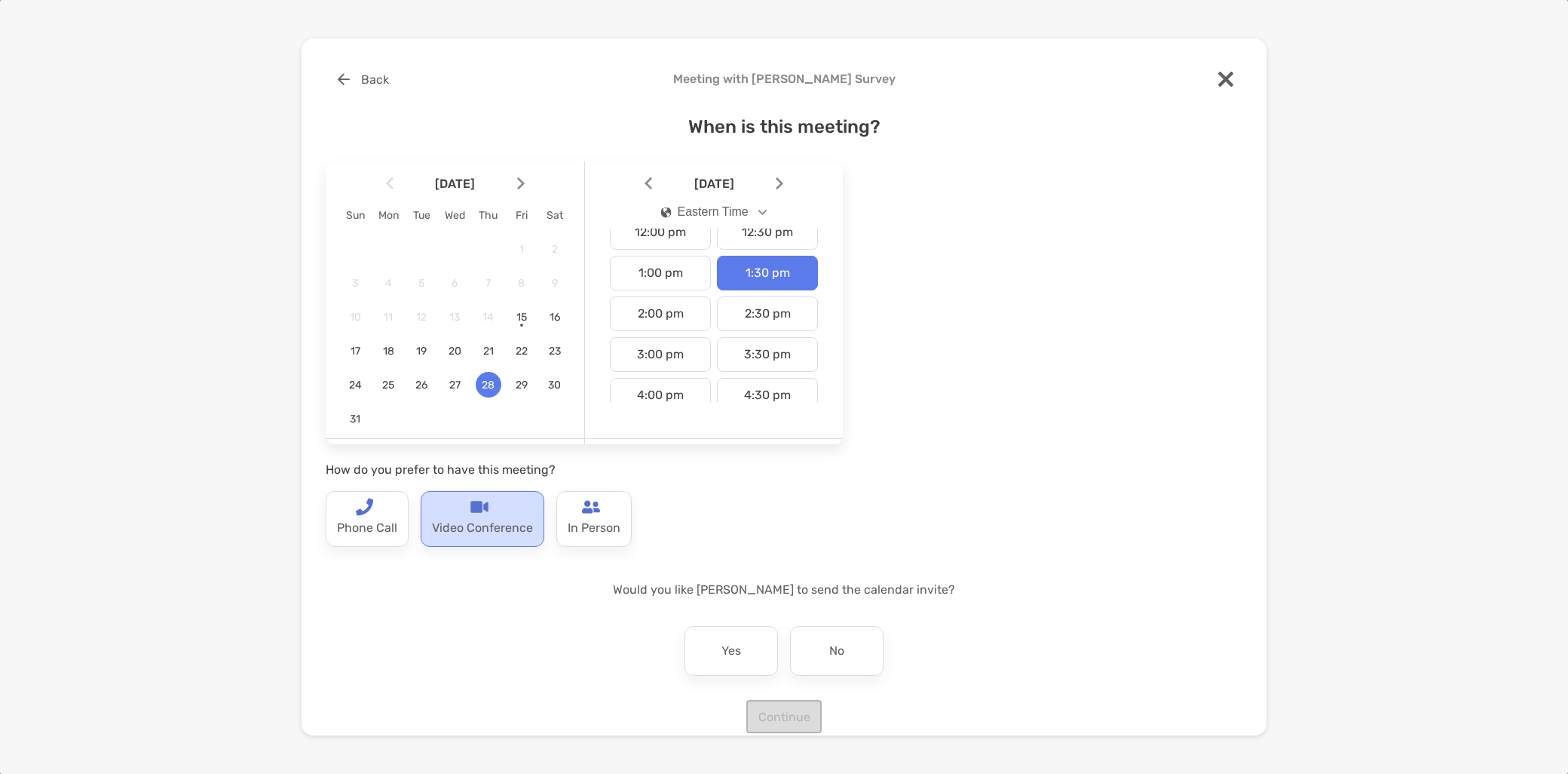
click at [458, 526] on p "Video Conference" at bounding box center [482, 528] width 101 height 24
click at [724, 661] on p "Yes" at bounding box center [731, 651] width 20 height 24
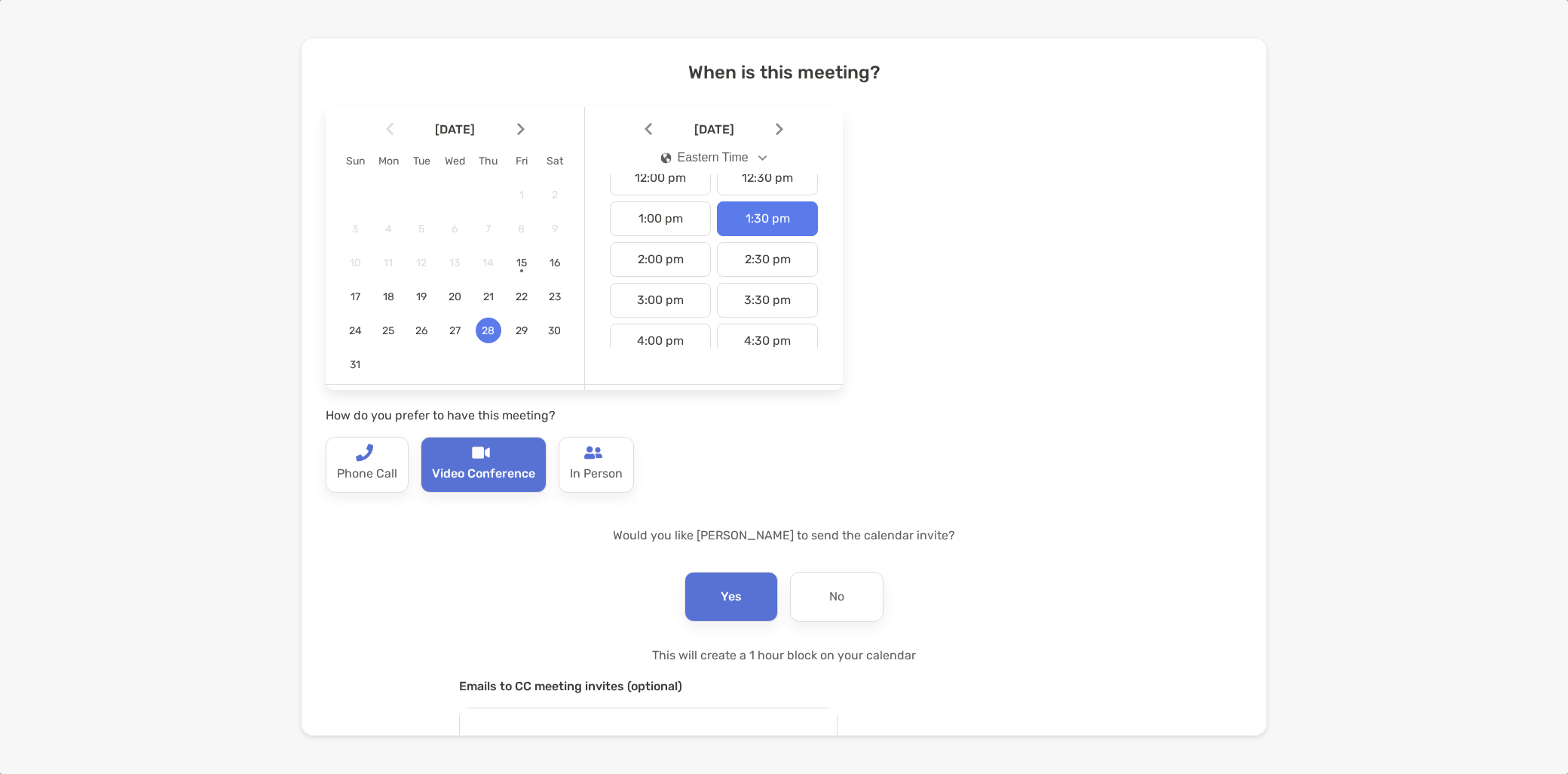
scroll to position [167, 0]
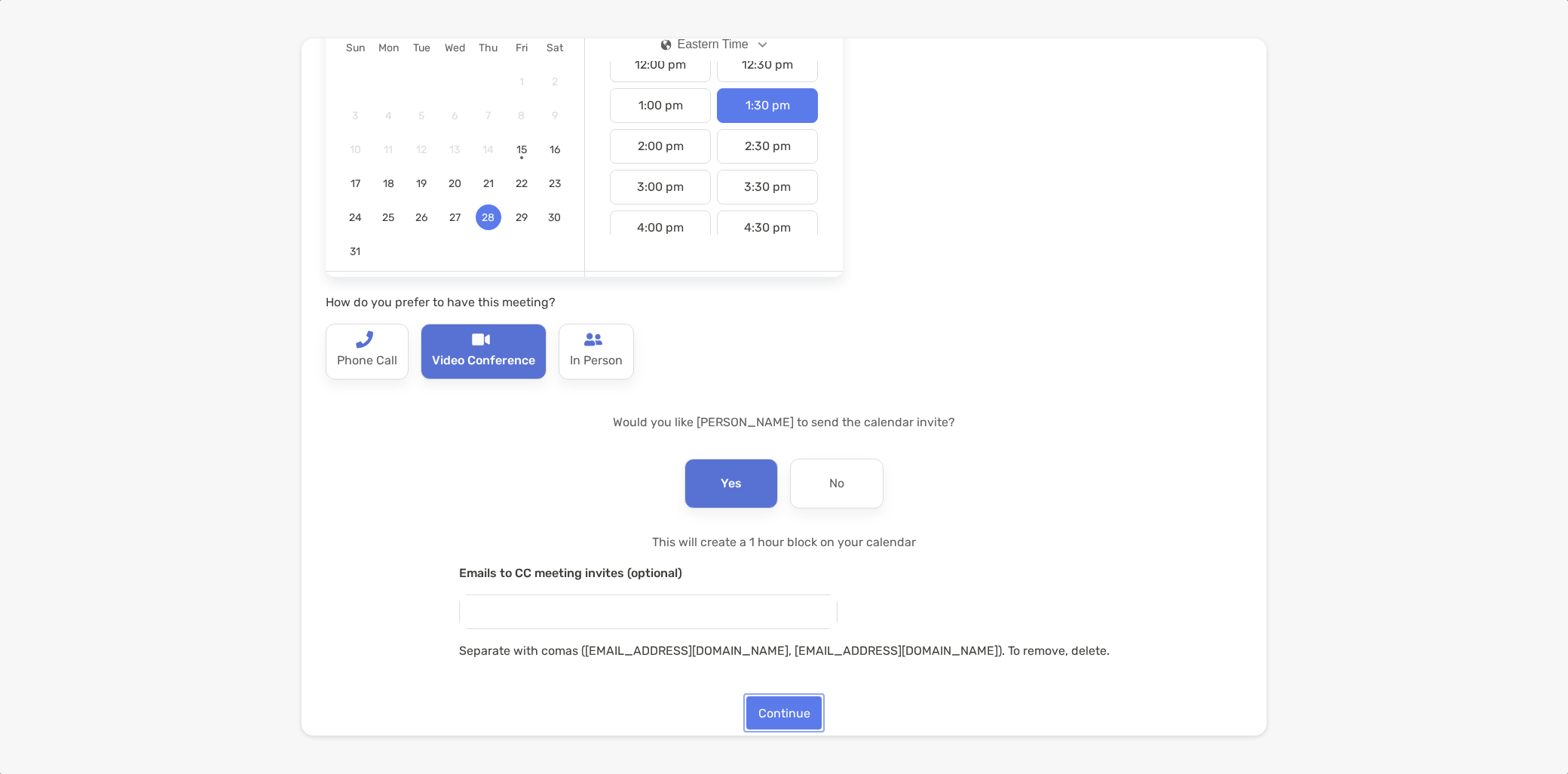
click at [787, 713] on button "Continue" at bounding box center [784, 713] width 76 height 33
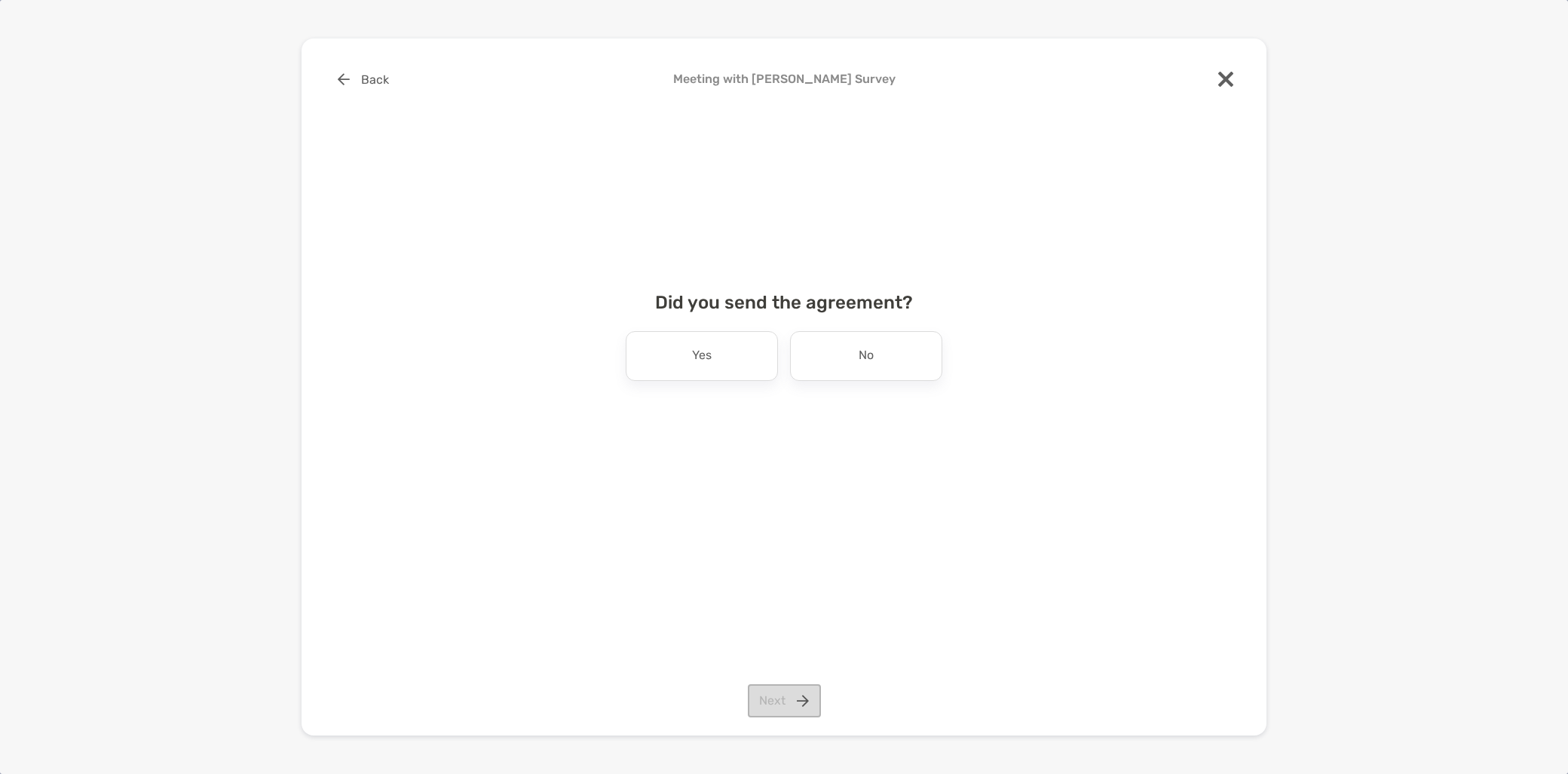
scroll to position [0, 0]
click at [838, 353] on div "No" at bounding box center [866, 356] width 152 height 50
click at [768, 698] on button "Next" at bounding box center [784, 701] width 73 height 33
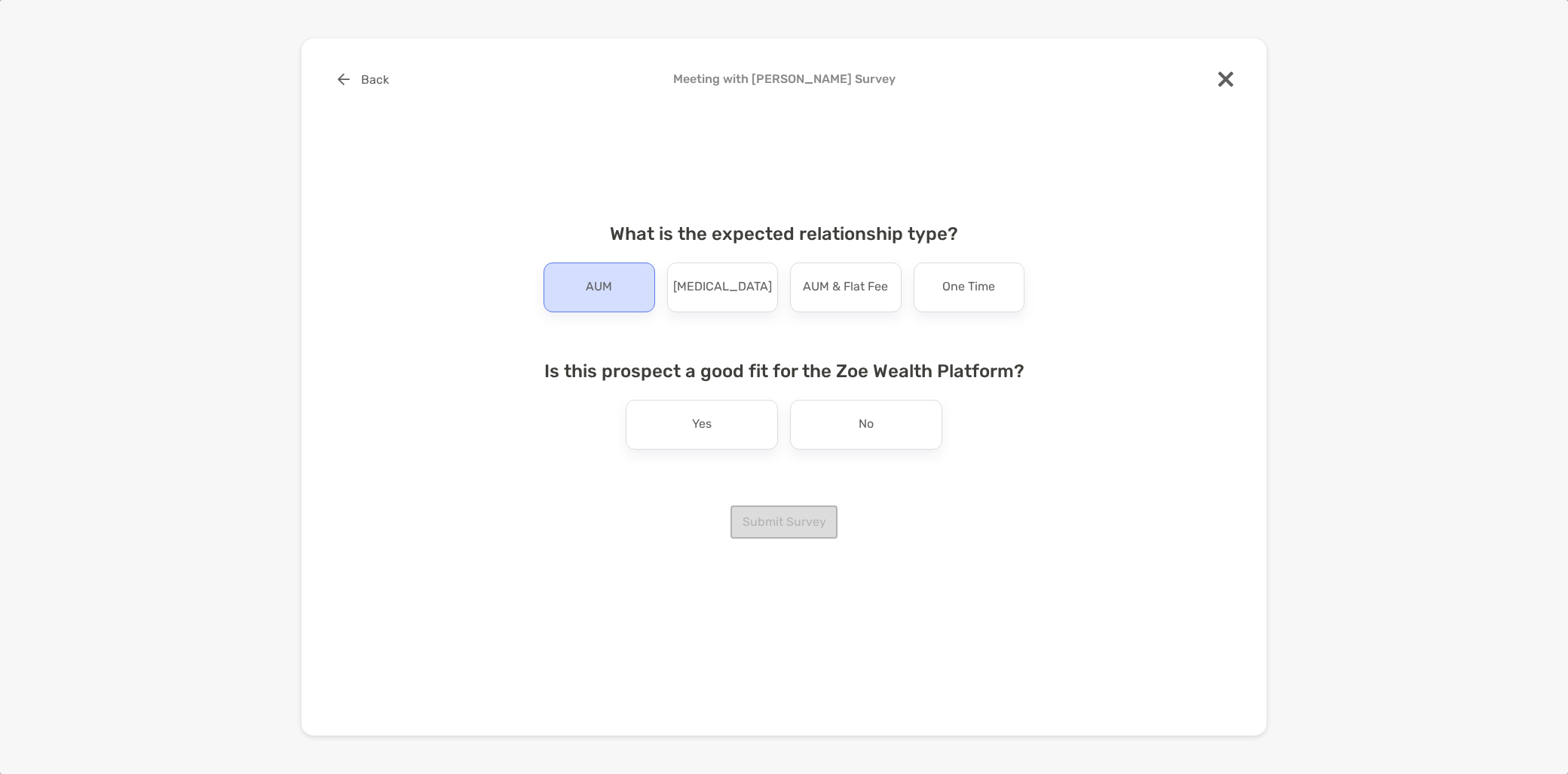
click at [576, 310] on div "AUM" at bounding box center [600, 287] width 111 height 50
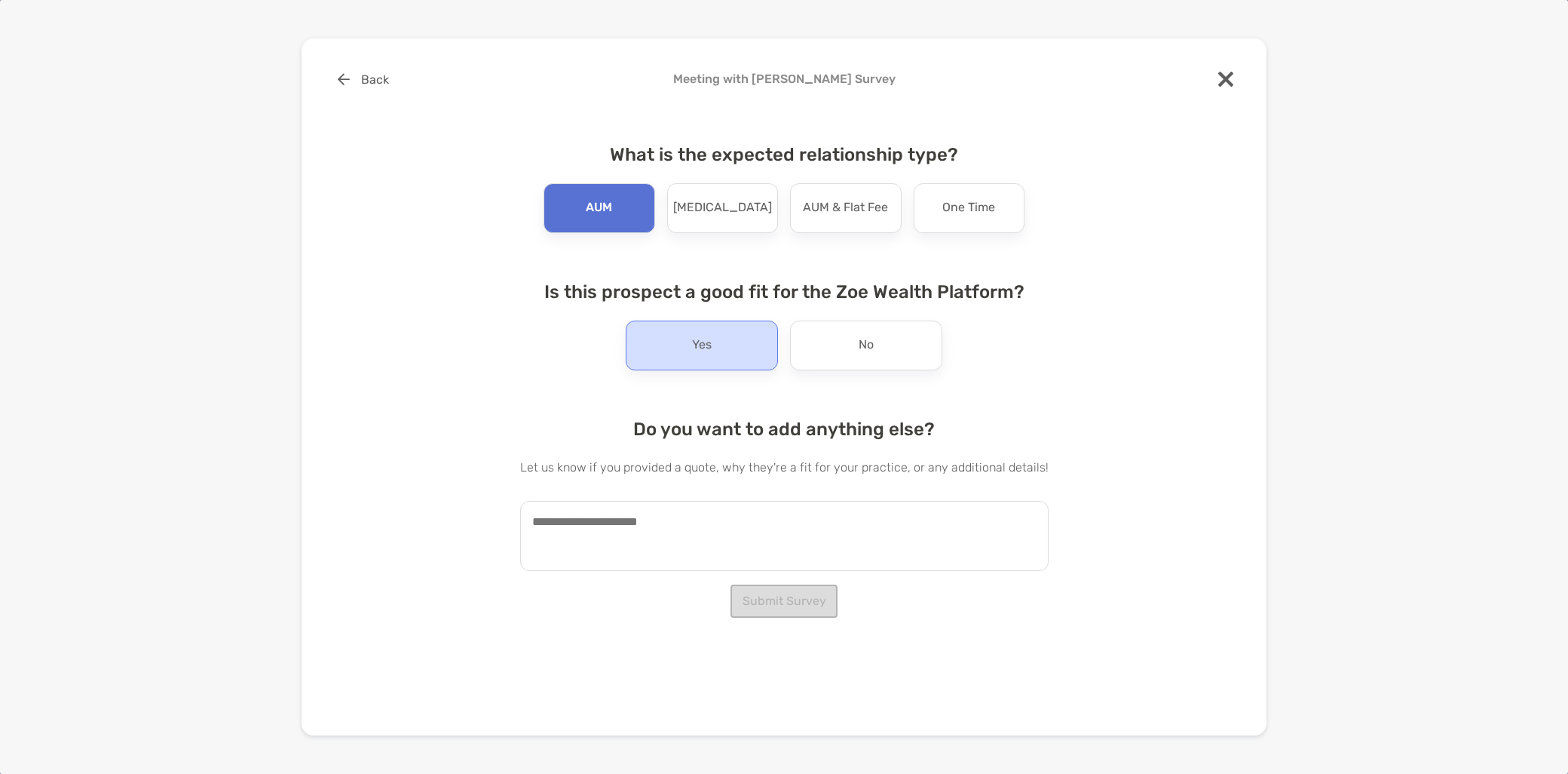
click at [707, 359] on div "Yes" at bounding box center [701, 345] width 152 height 50
click at [599, 540] on textarea at bounding box center [784, 536] width 528 height 70
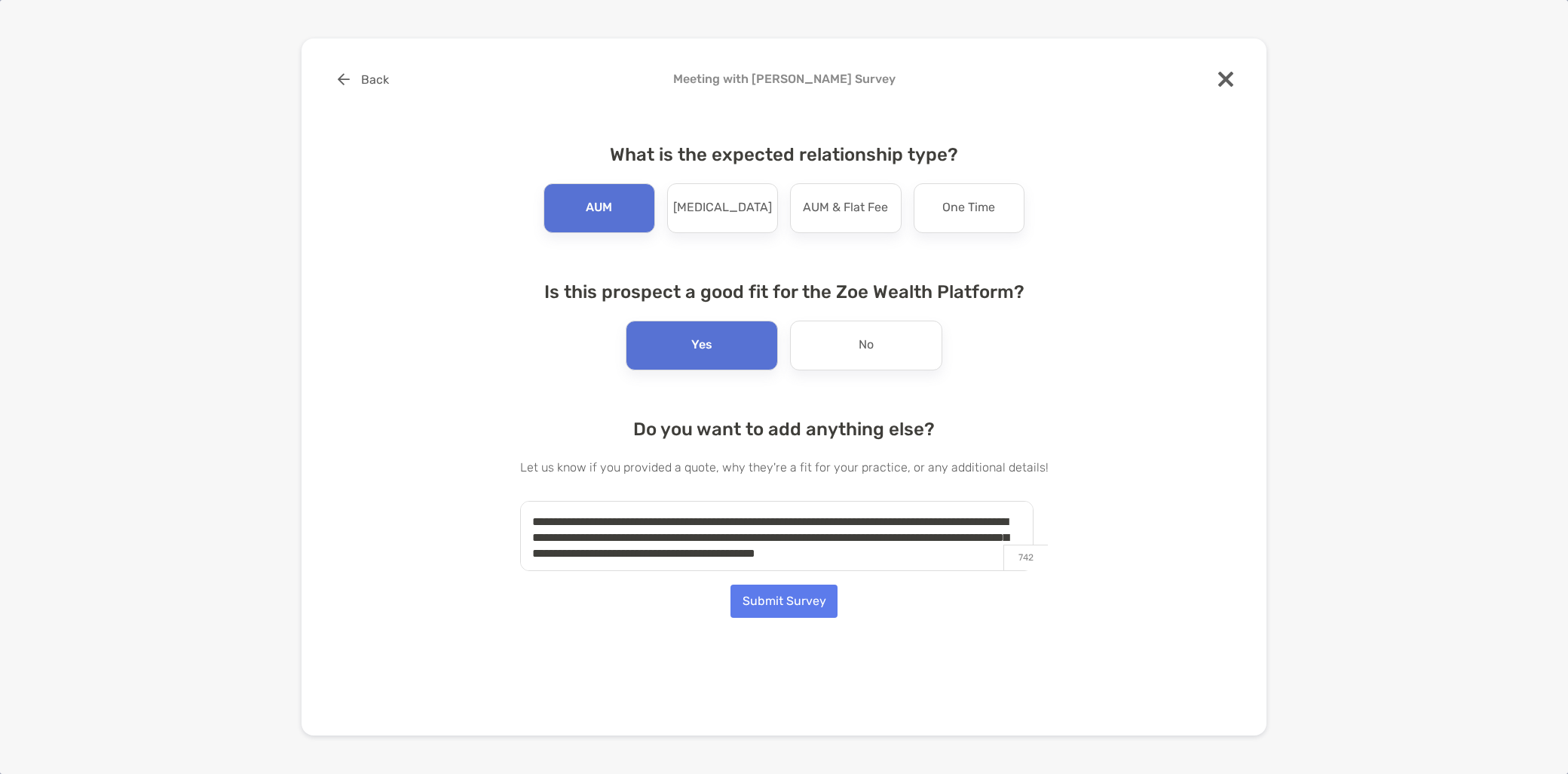
scroll to position [5, 0]
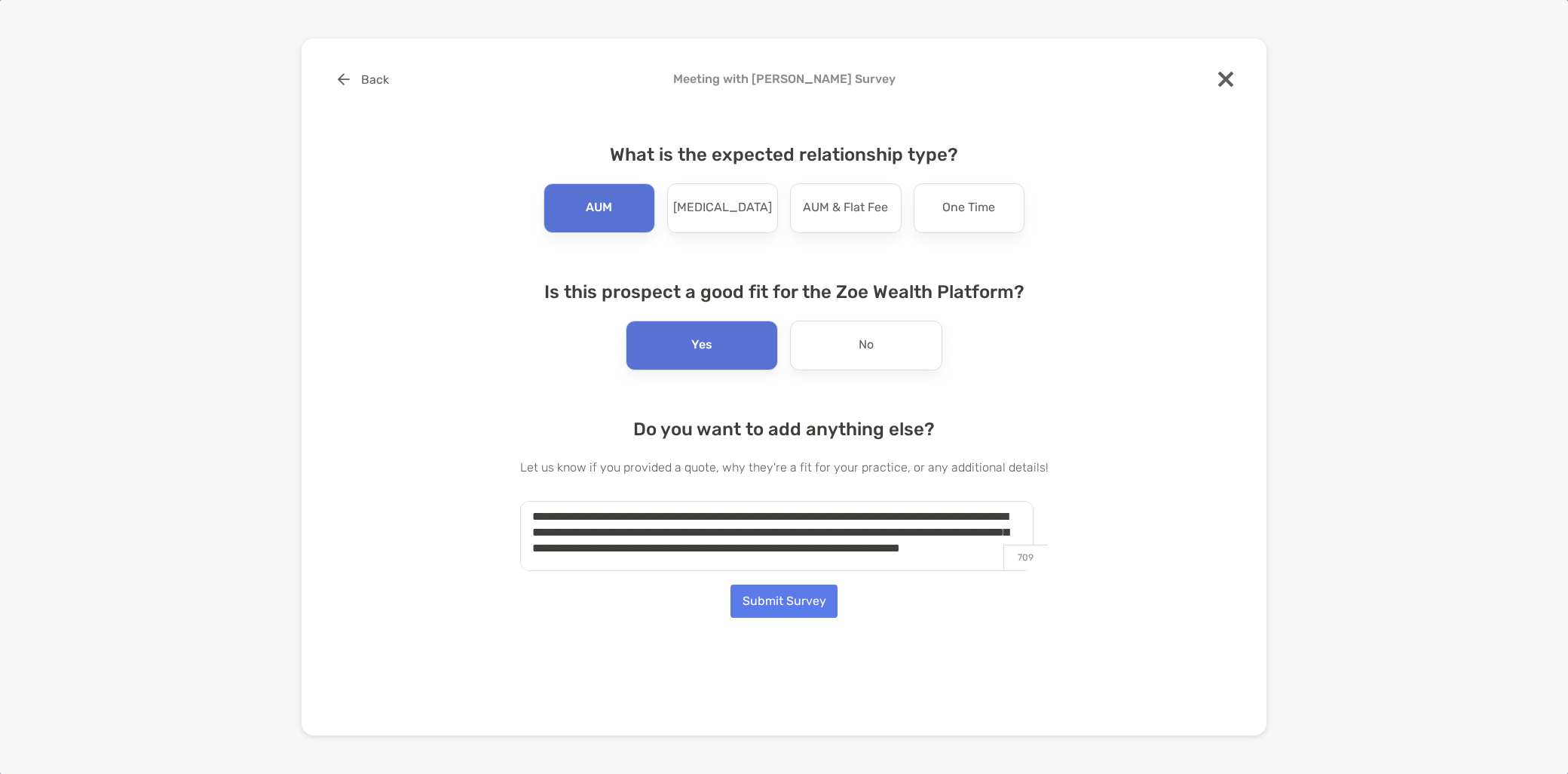
type textarea "**********"
click at [807, 606] on button "Submit Survey" at bounding box center [784, 602] width 107 height 33
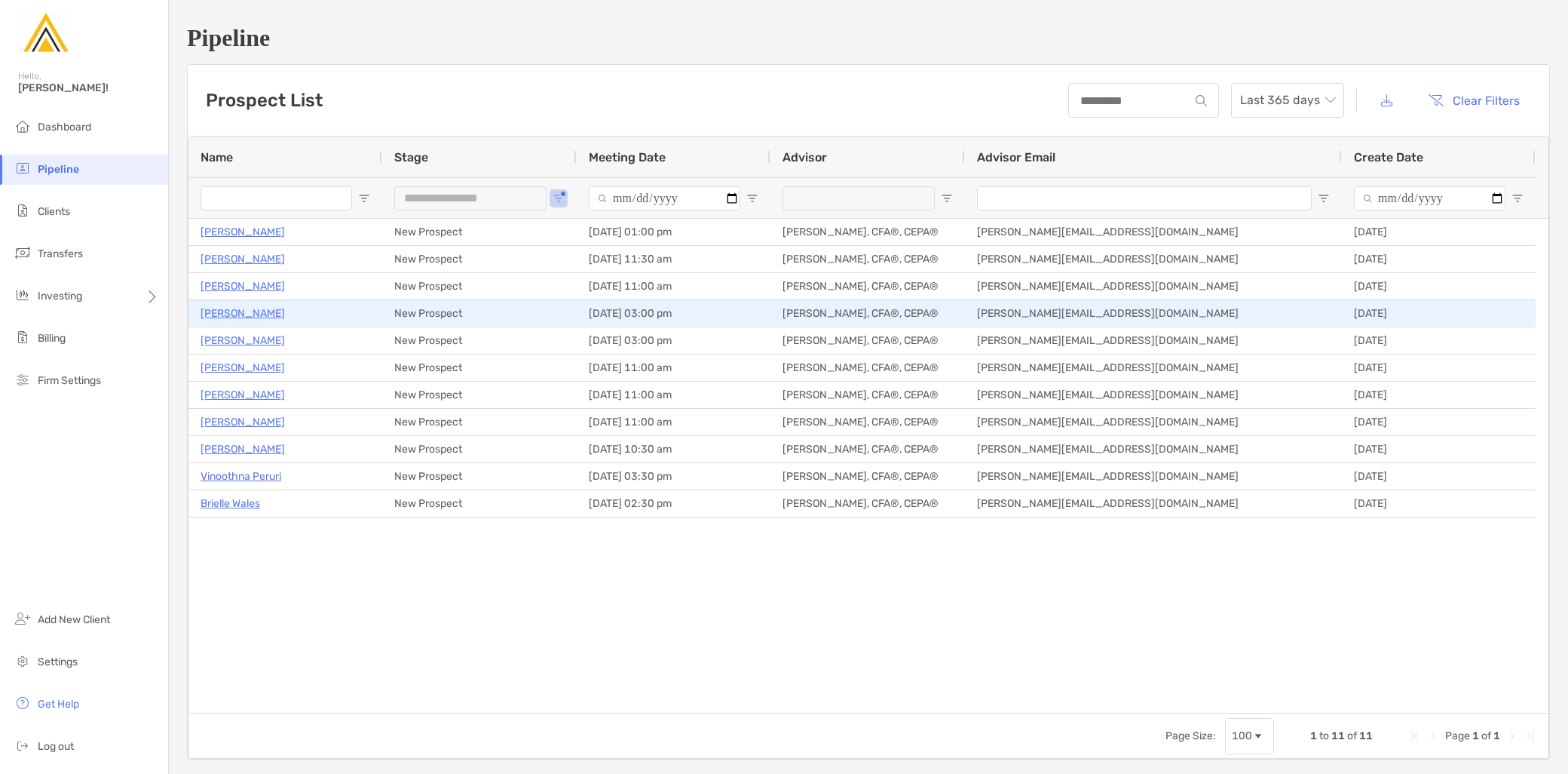
click at [238, 310] on p "[PERSON_NAME]" at bounding box center [243, 313] width 85 height 19
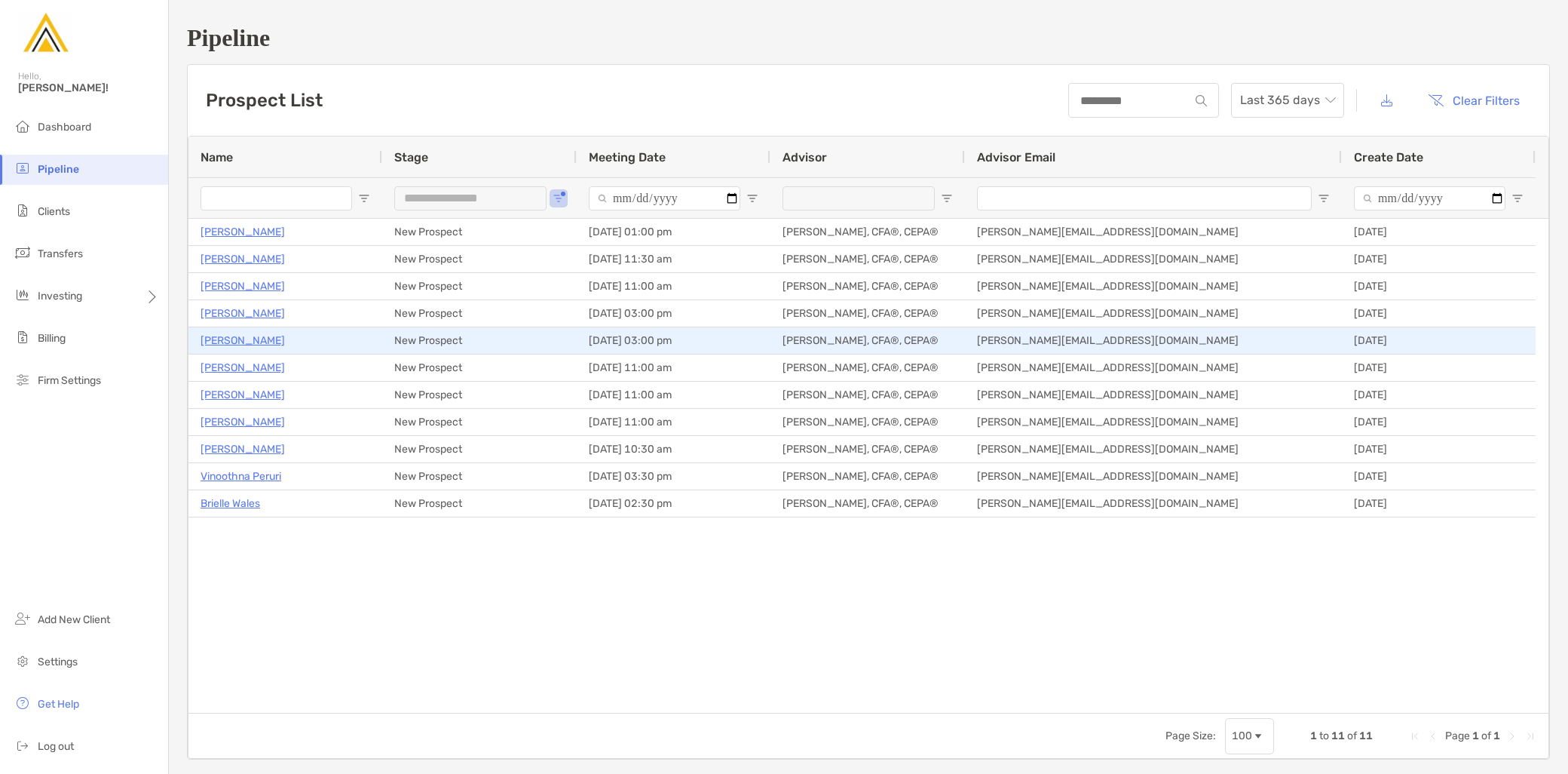
click at [266, 342] on p "Sydney Bennett" at bounding box center [243, 340] width 85 height 19
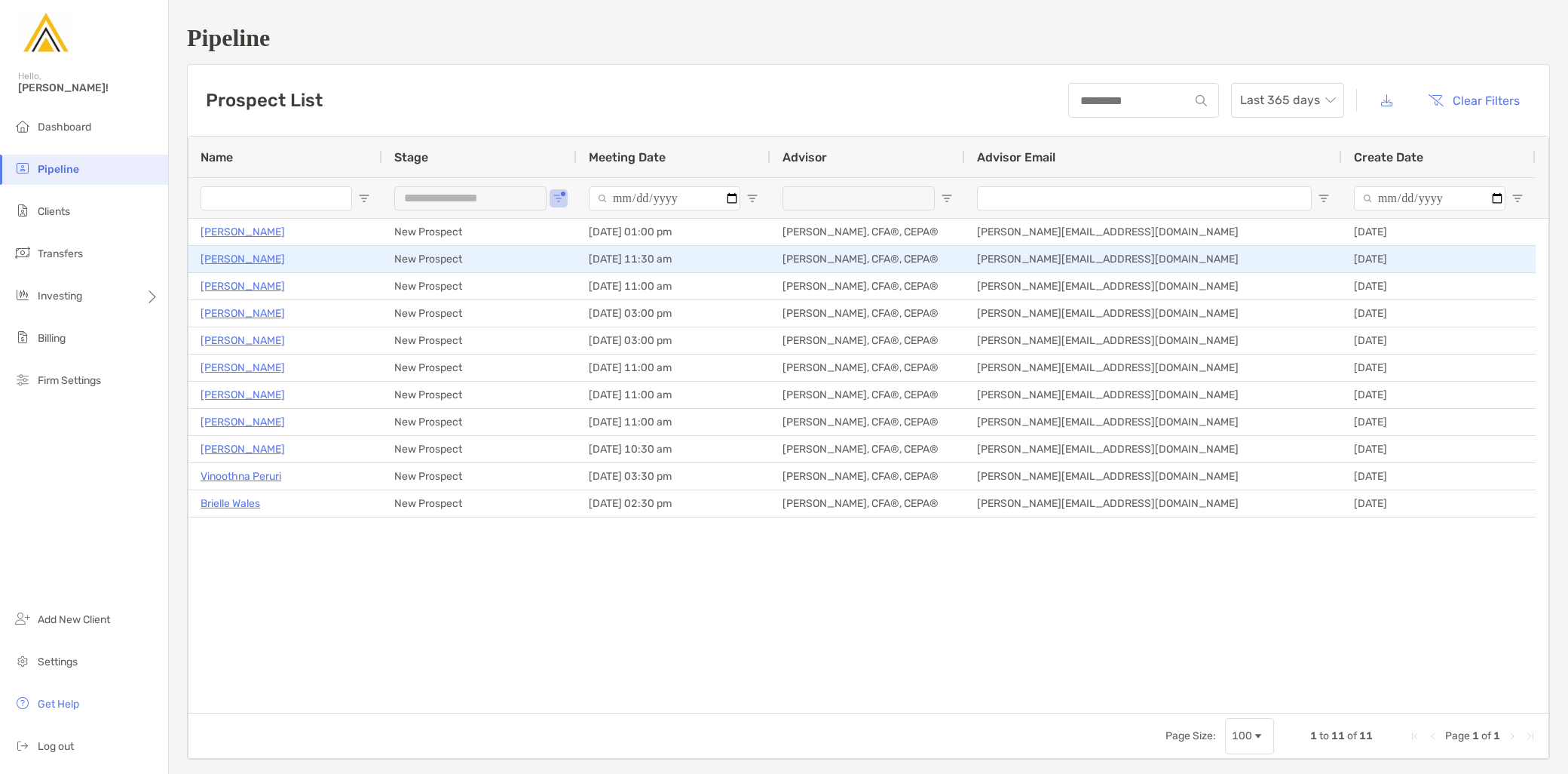
click at [254, 258] on p "Pauline Jarvie" at bounding box center [243, 259] width 85 height 19
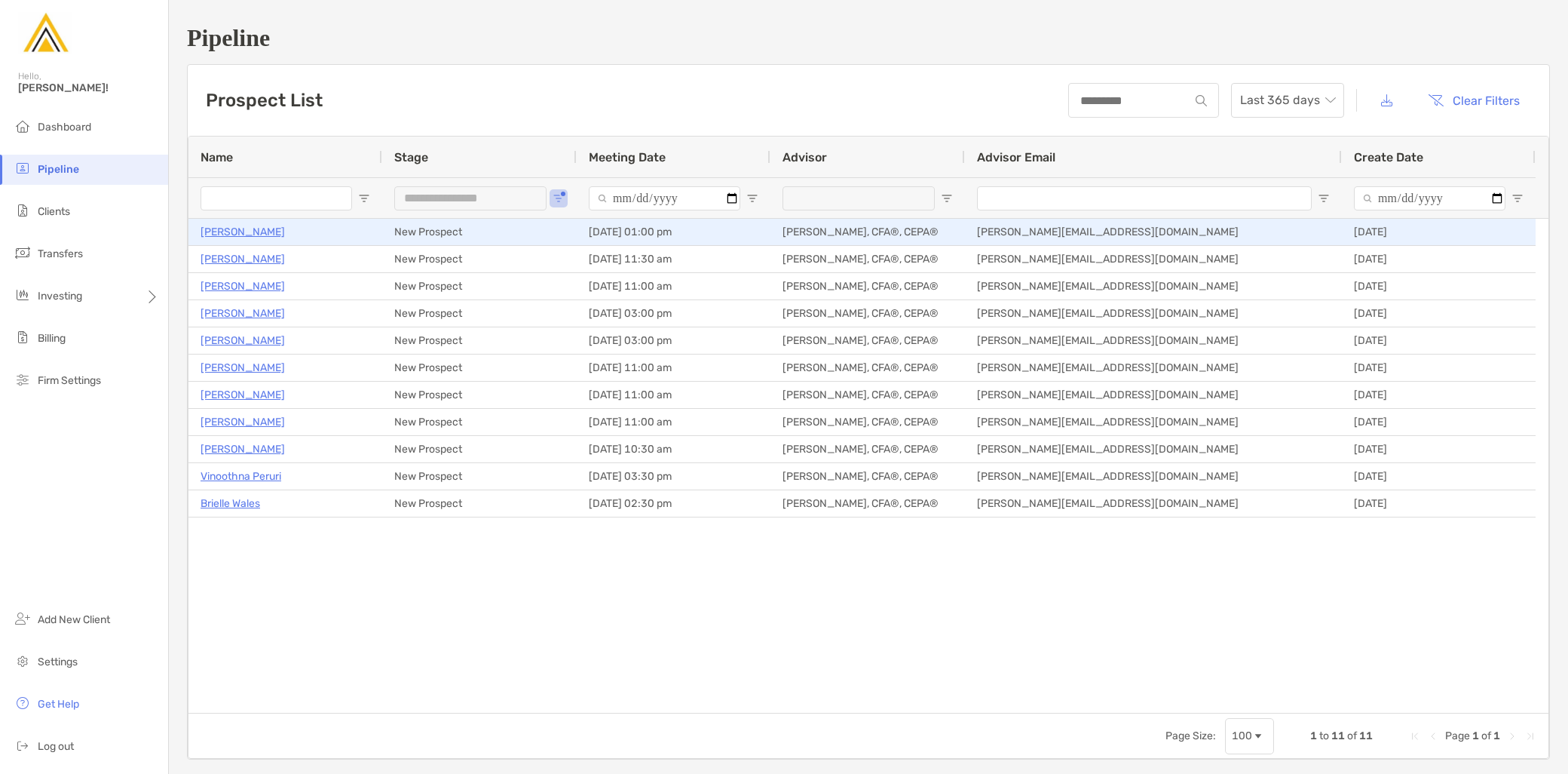
click at [264, 232] on p "Allison Boucher" at bounding box center [243, 231] width 85 height 19
